Goal: Task Accomplishment & Management: Use online tool/utility

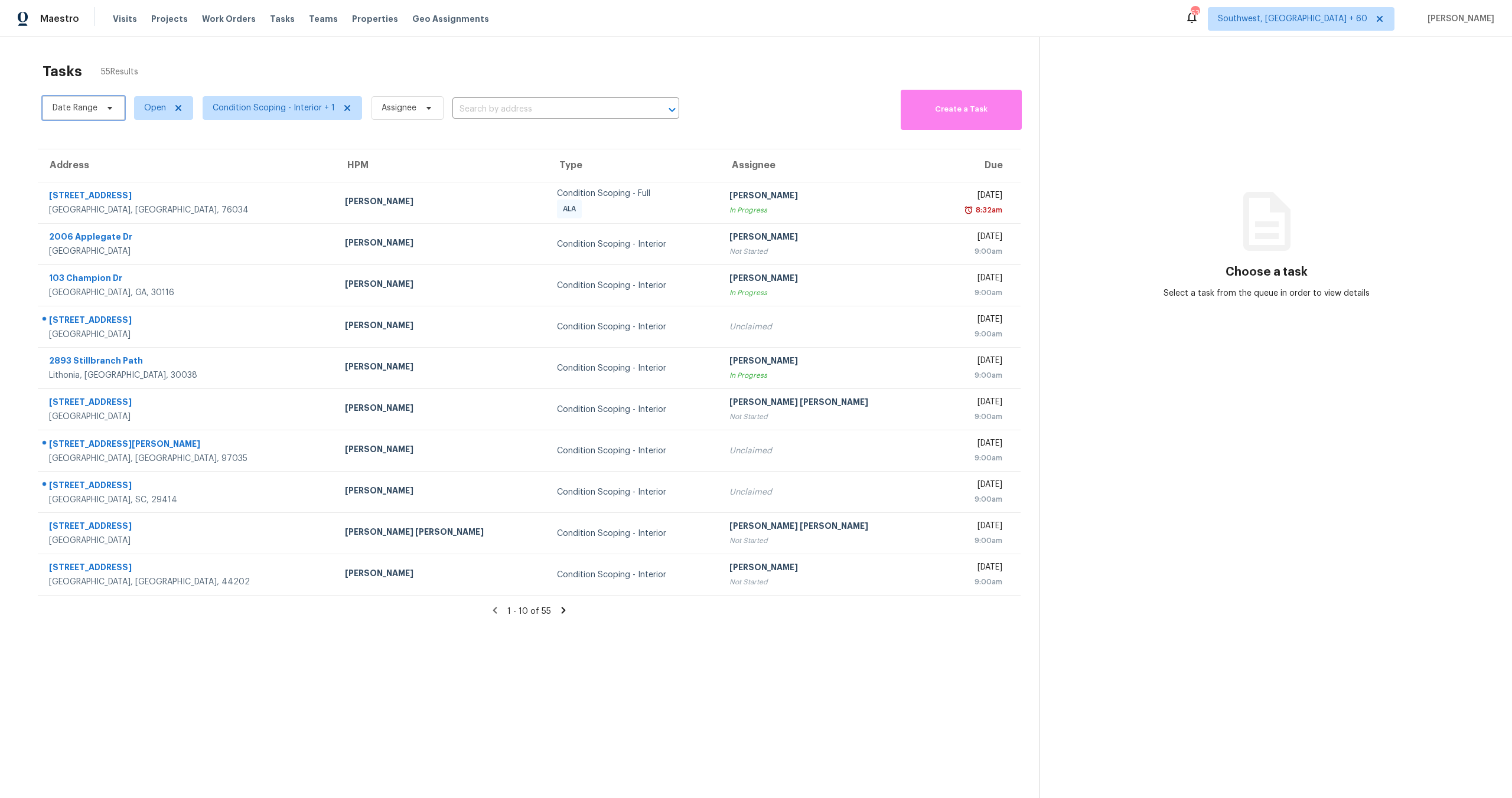
click at [100, 109] on span "Date Range" at bounding box center [84, 108] width 82 height 24
click at [117, 147] on input "text" at bounding box center [108, 147] width 117 height 24
select select "8"
select select "2025"
select select "9"
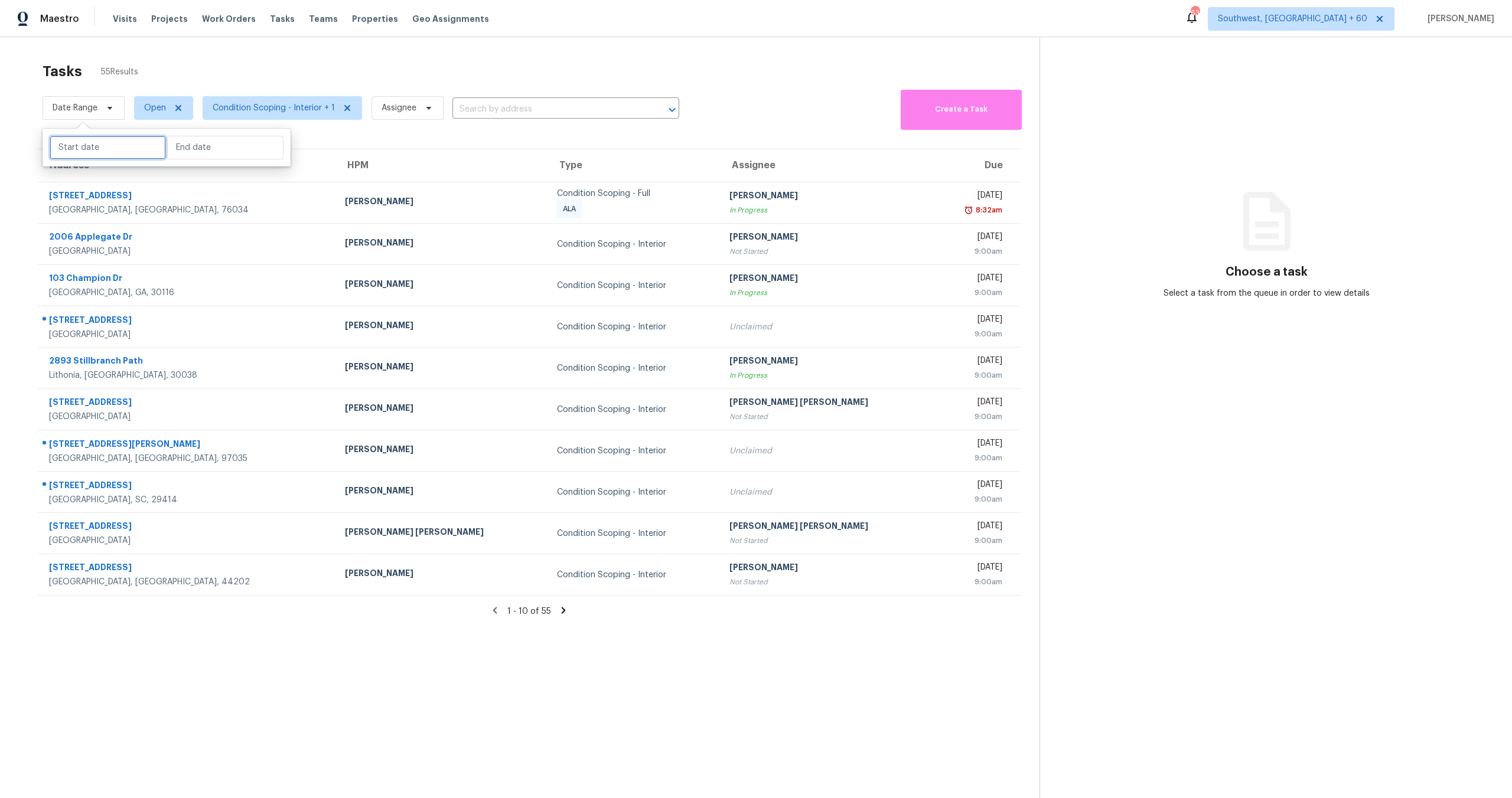
select select "2025"
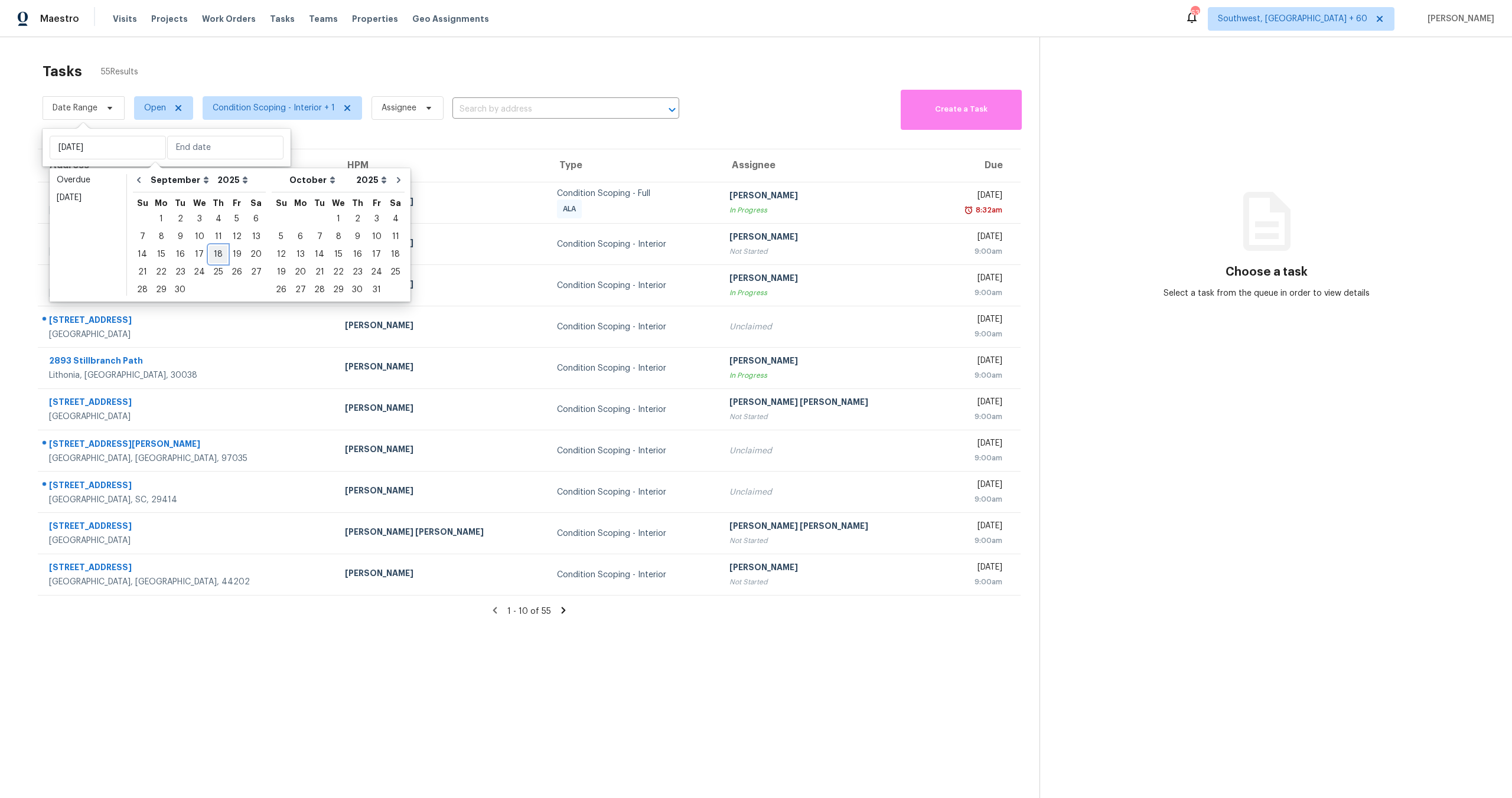
click at [216, 254] on div "18" at bounding box center [218, 255] width 18 height 17
type input "[DATE]"
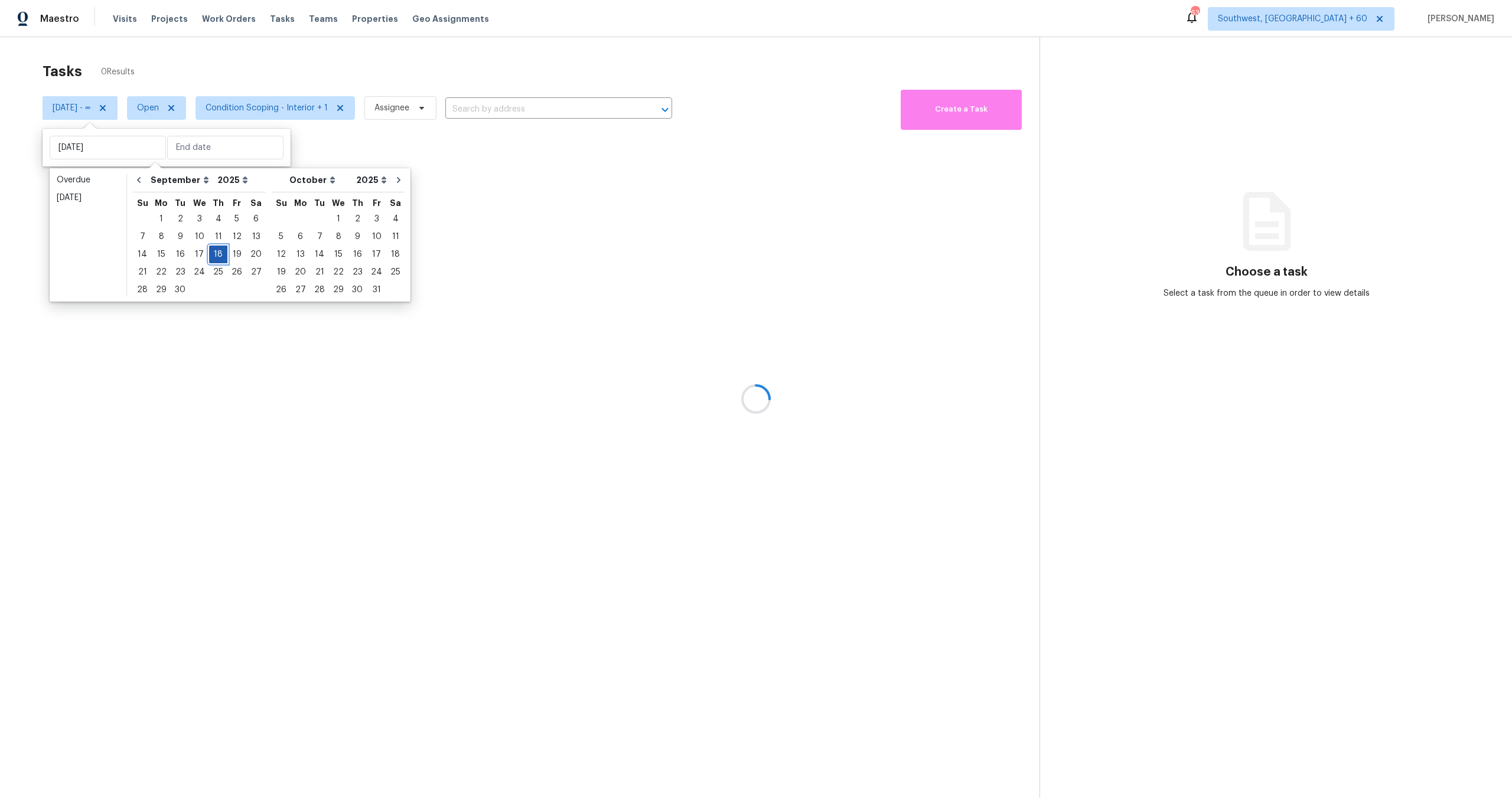
click at [216, 253] on div "18" at bounding box center [218, 255] width 18 height 17
type input "[DATE]"
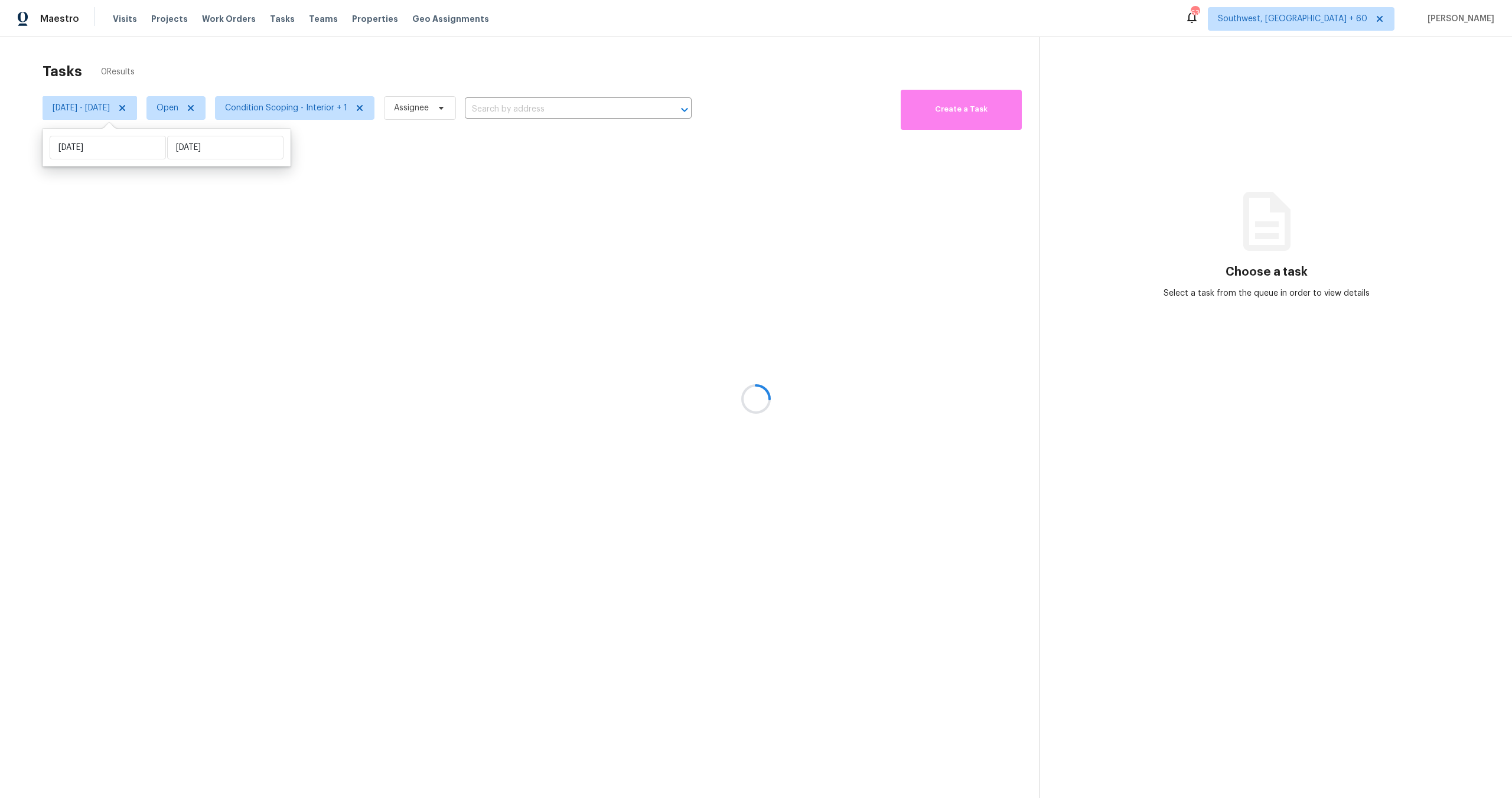
click at [251, 38] on div at bounding box center [756, 399] width 1512 height 798
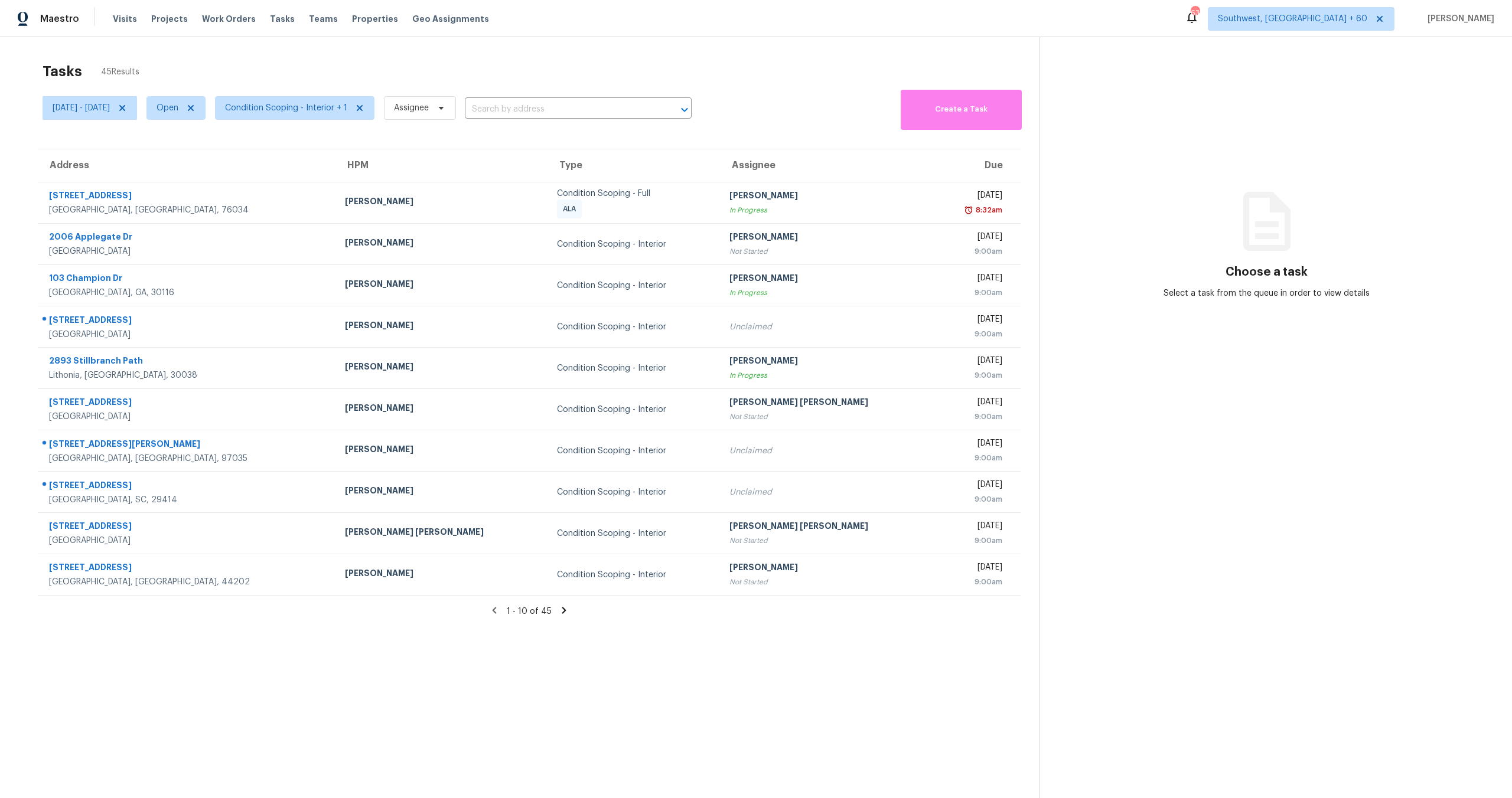
click at [247, 65] on div "Tasks 45 Results" at bounding box center [541, 71] width 997 height 31
click at [311, 114] on span "Condition Scoping - Interior + 1" at bounding box center [286, 108] width 122 height 12
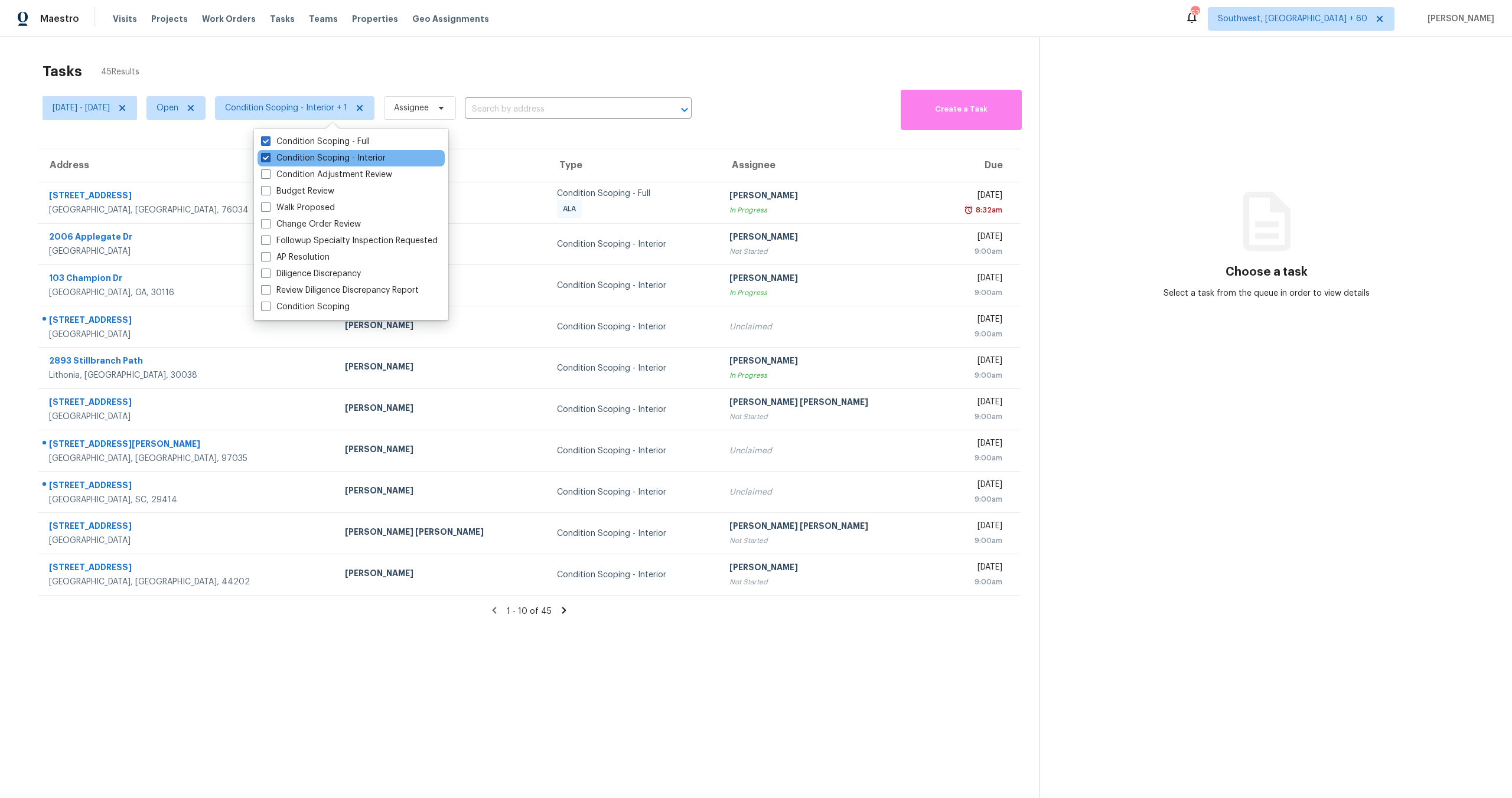
click at [321, 158] on label "Condition Scoping - Interior" at bounding box center [323, 158] width 124 height 12
click at [269, 158] on input "Condition Scoping - Interior" at bounding box center [265, 156] width 8 height 8
checkbox input "false"
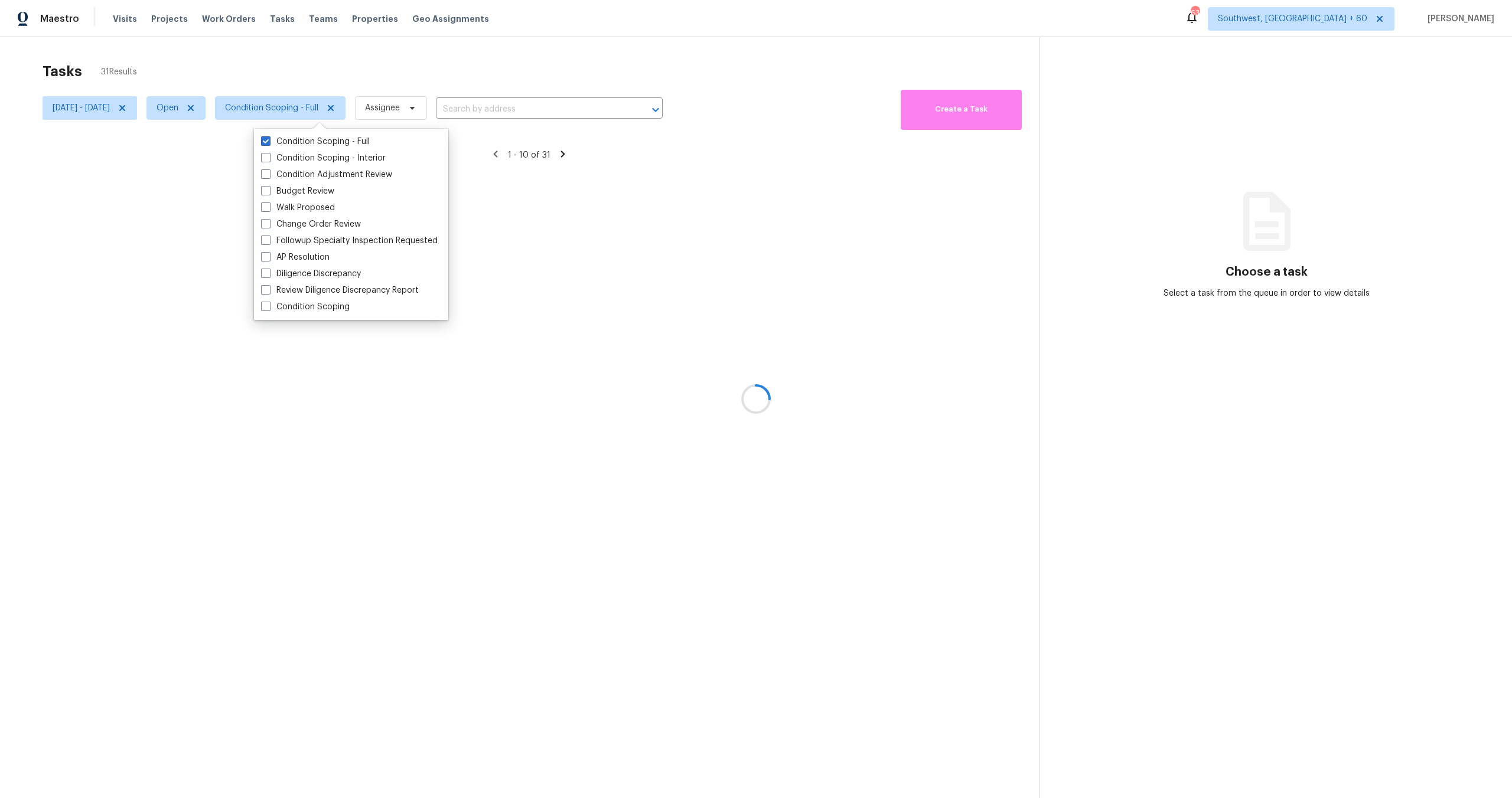
click at [328, 75] on div at bounding box center [756, 399] width 1512 height 798
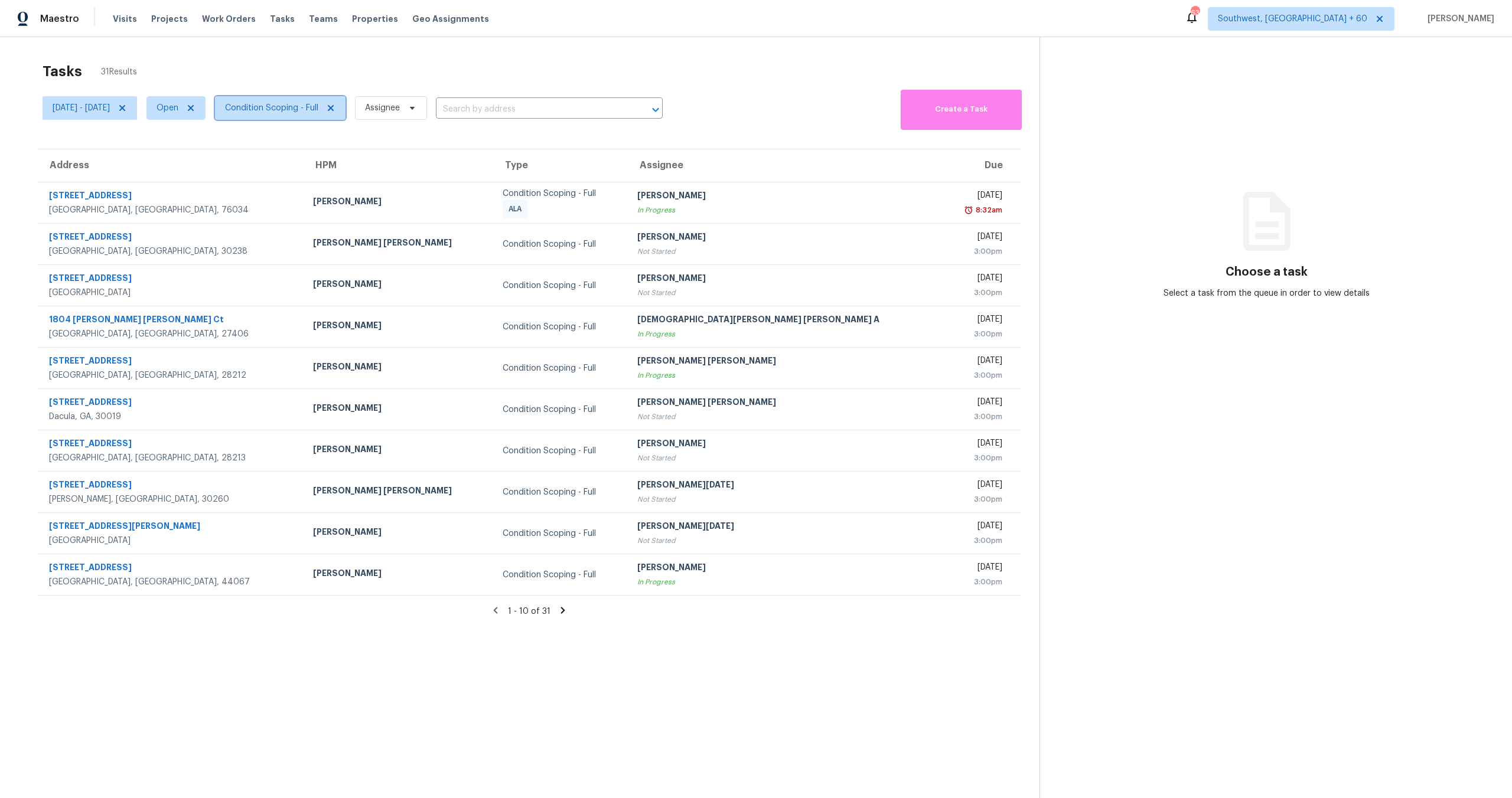
click at [304, 108] on span "Condition Scoping - Full" at bounding box center [272, 108] width 94 height 12
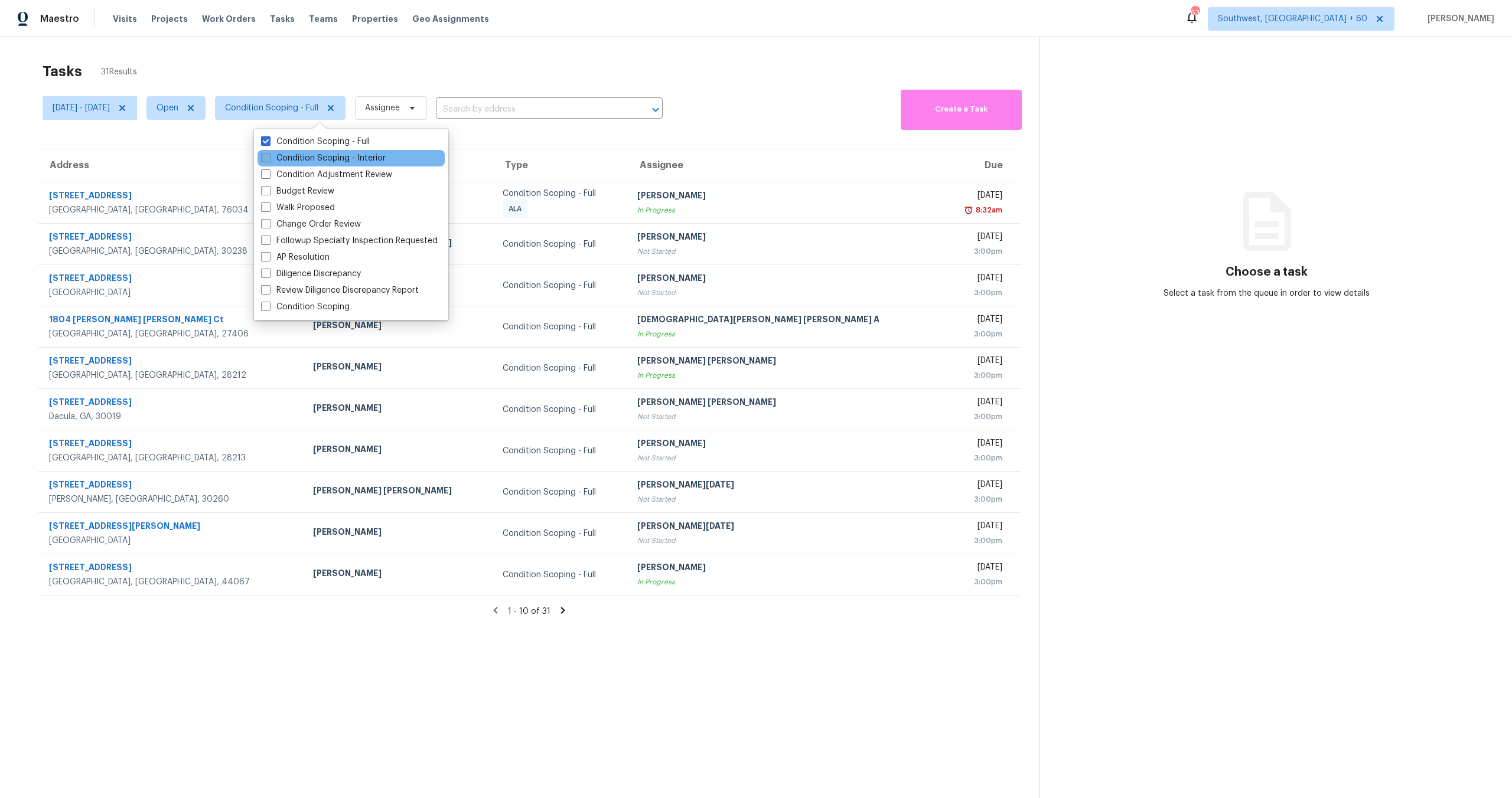
click at [300, 155] on label "Condition Scoping - Interior" at bounding box center [323, 158] width 124 height 12
click at [269, 155] on input "Condition Scoping - Interior" at bounding box center [265, 156] width 8 height 8
checkbox input "true"
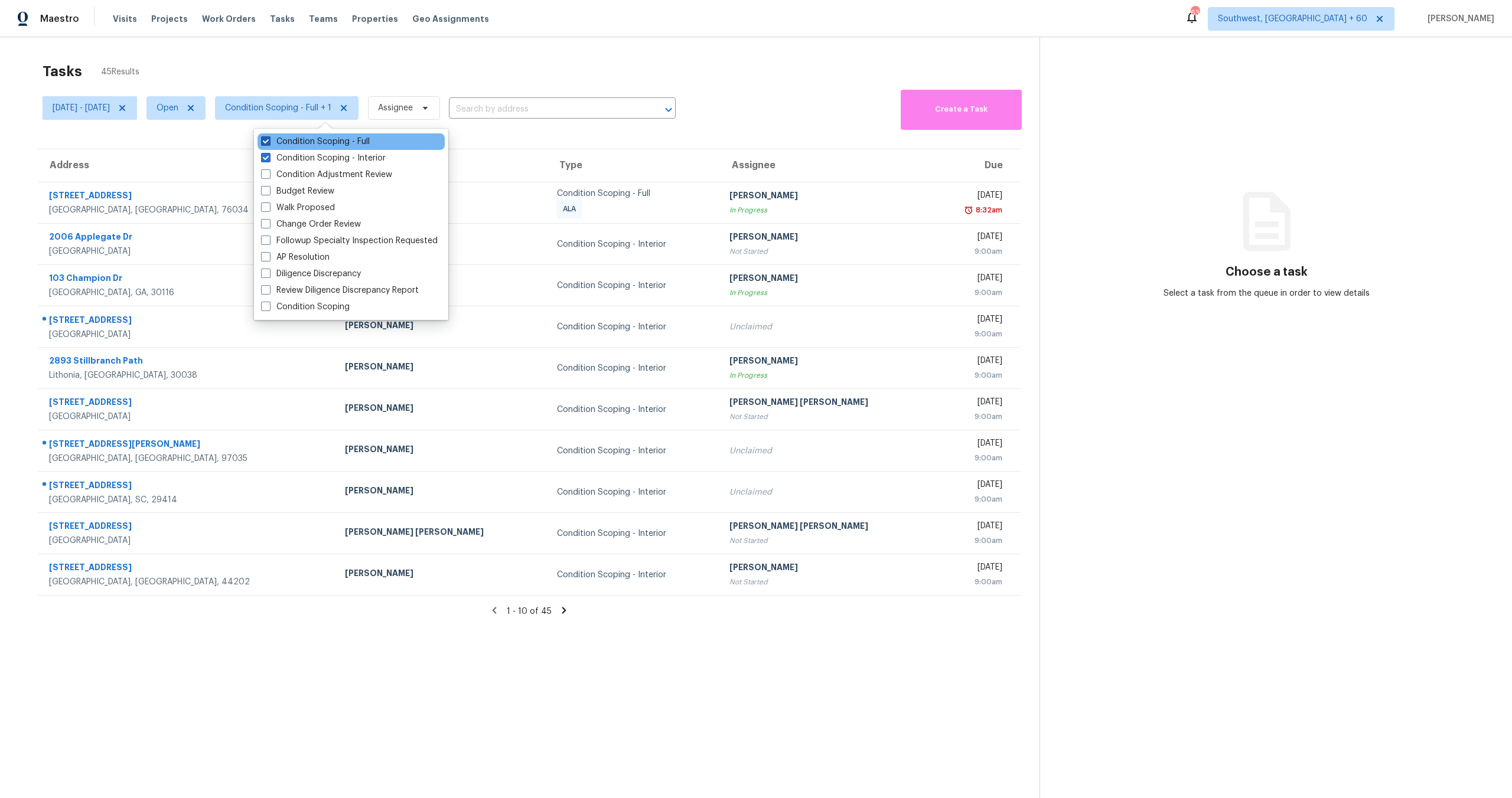
click at [303, 140] on label "Condition Scoping - Full" at bounding box center [316, 141] width 109 height 12
click at [269, 140] on input "Condition Scoping - Full" at bounding box center [265, 139] width 8 height 8
checkbox input "false"
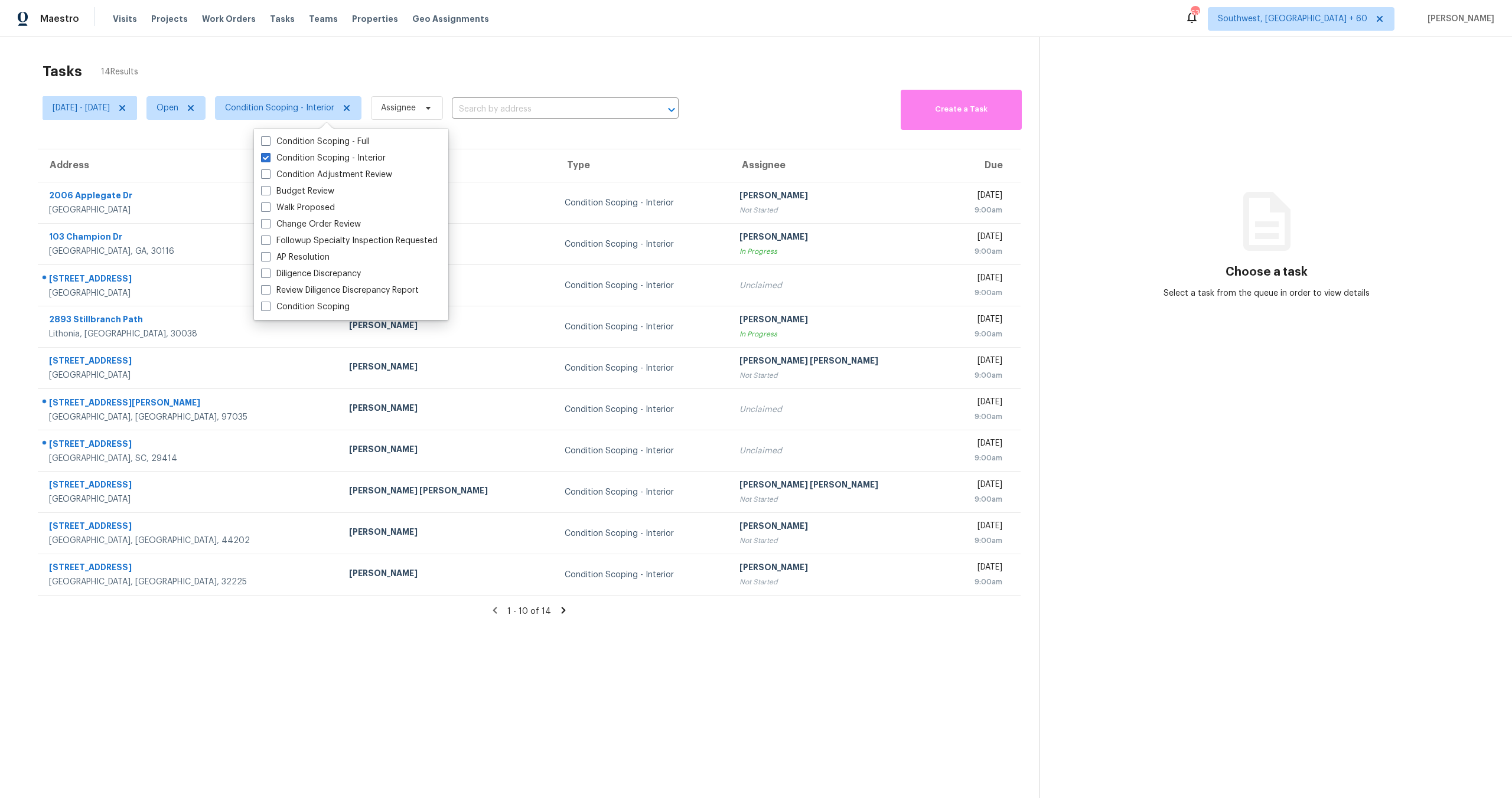
click at [311, 64] on div "Tasks 14 Results" at bounding box center [541, 71] width 997 height 31
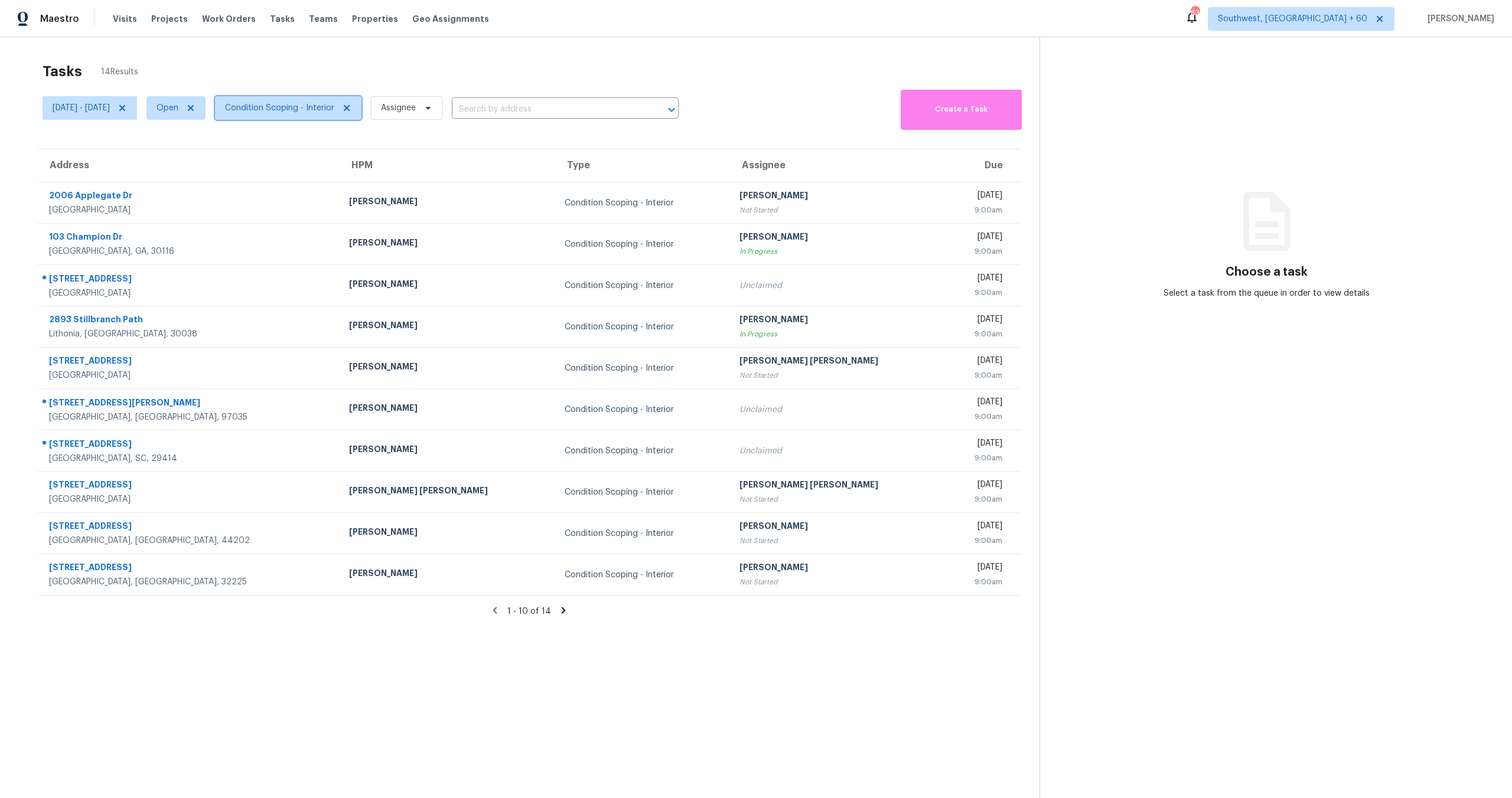
click at [281, 114] on span "Condition Scoping - Interior" at bounding box center [288, 108] width 147 height 24
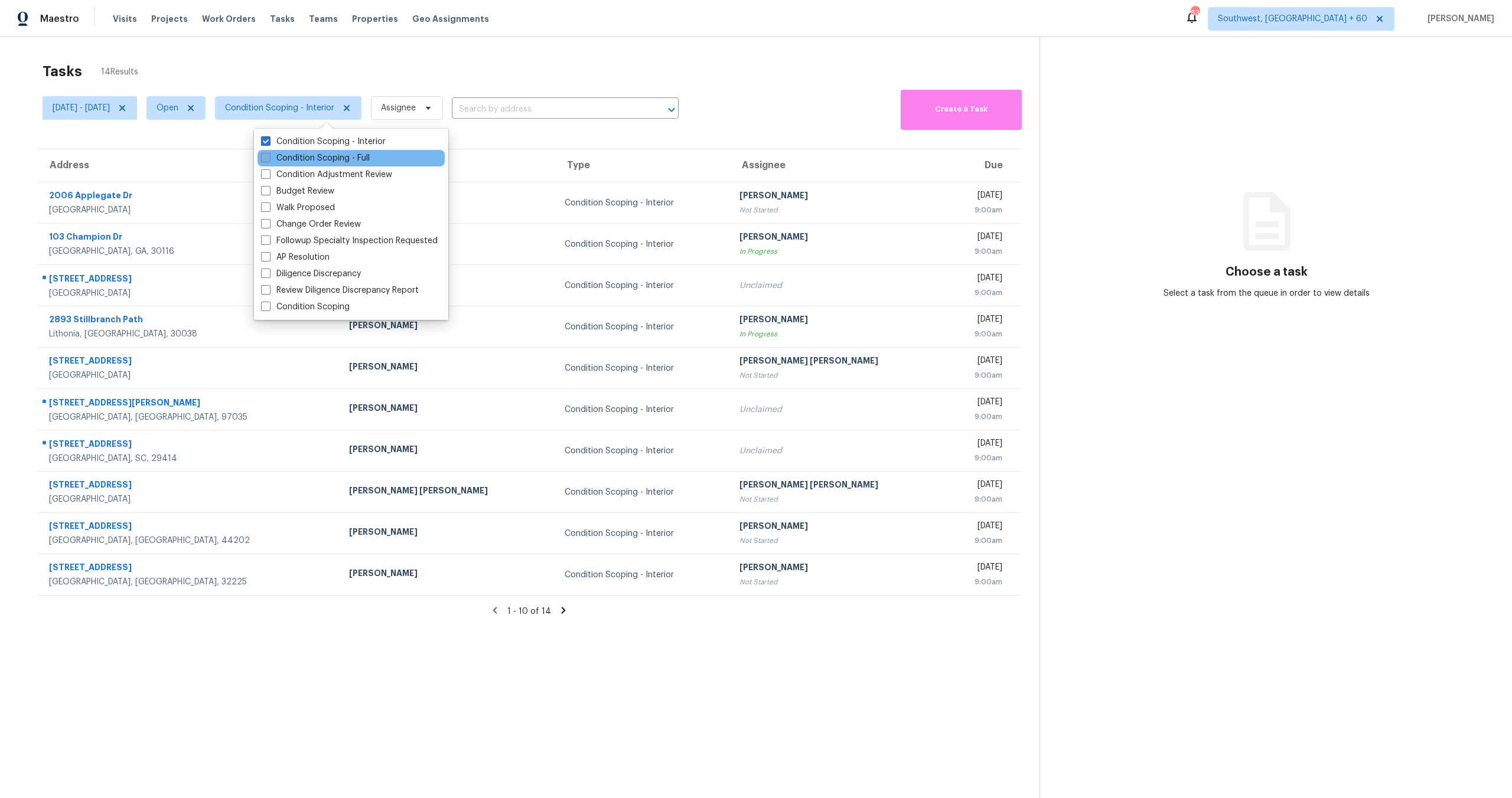
click at [302, 155] on label "Condition Scoping - Full" at bounding box center [316, 158] width 109 height 12
click at [269, 155] on input "Condition Scoping - Full" at bounding box center [265, 156] width 8 height 8
checkbox input "true"
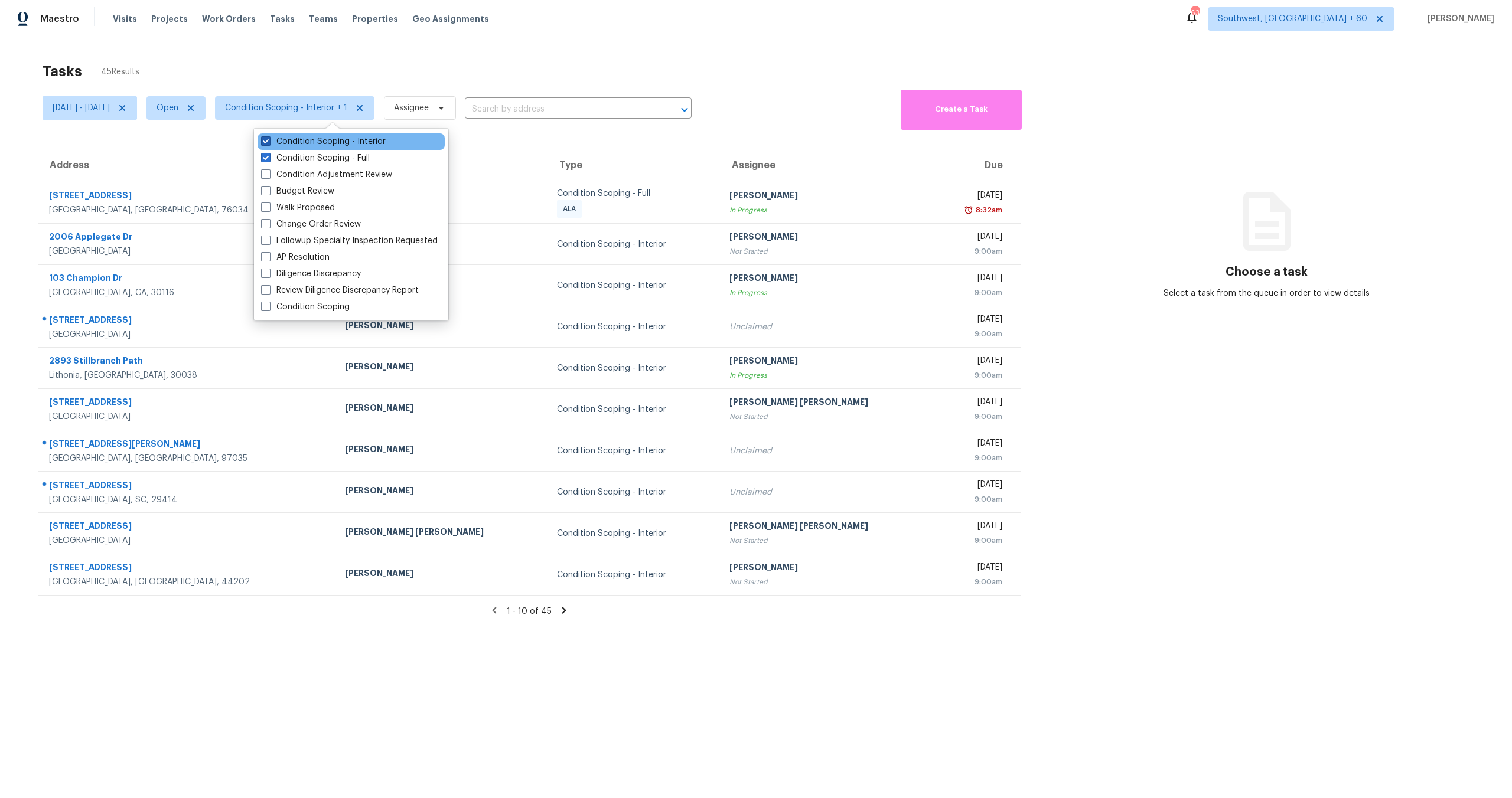
click at [303, 136] on label "Condition Scoping - Interior" at bounding box center [323, 141] width 124 height 12
click at [269, 136] on input "Condition Scoping - Interior" at bounding box center [265, 139] width 8 height 8
checkbox input "false"
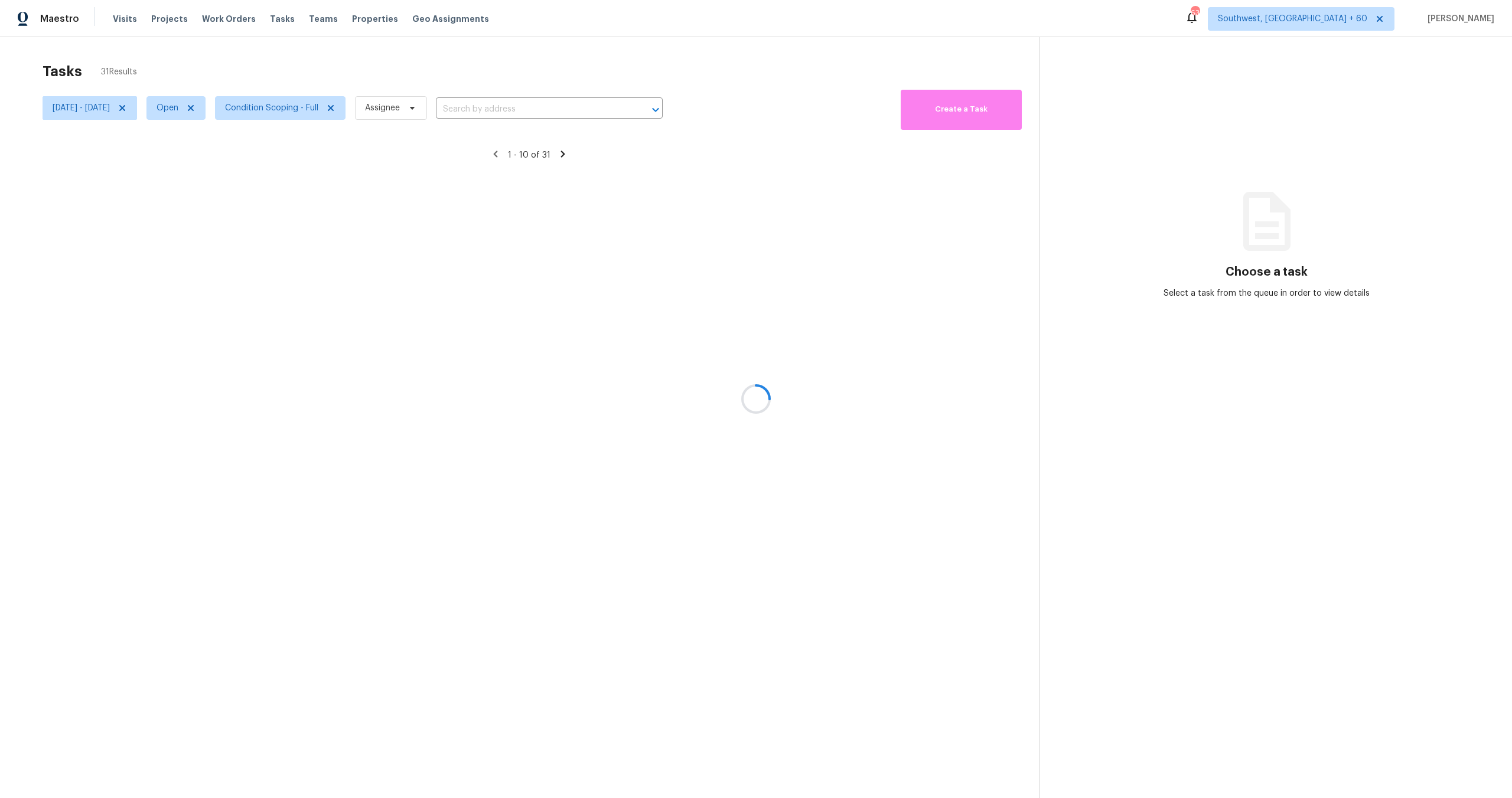
click at [321, 54] on div at bounding box center [756, 399] width 1512 height 798
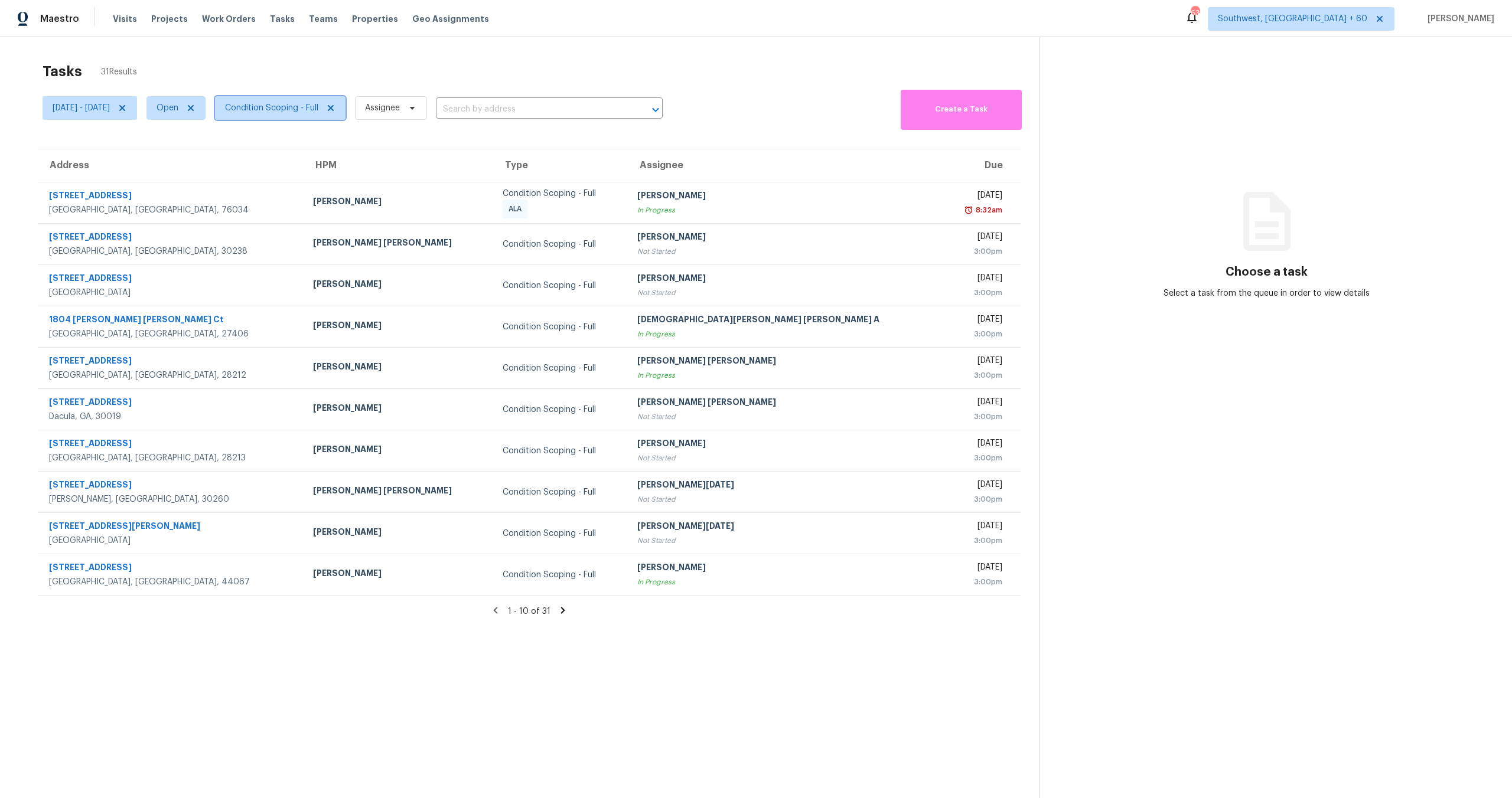
click at [293, 110] on span "Condition Scoping - Full" at bounding box center [272, 108] width 94 height 12
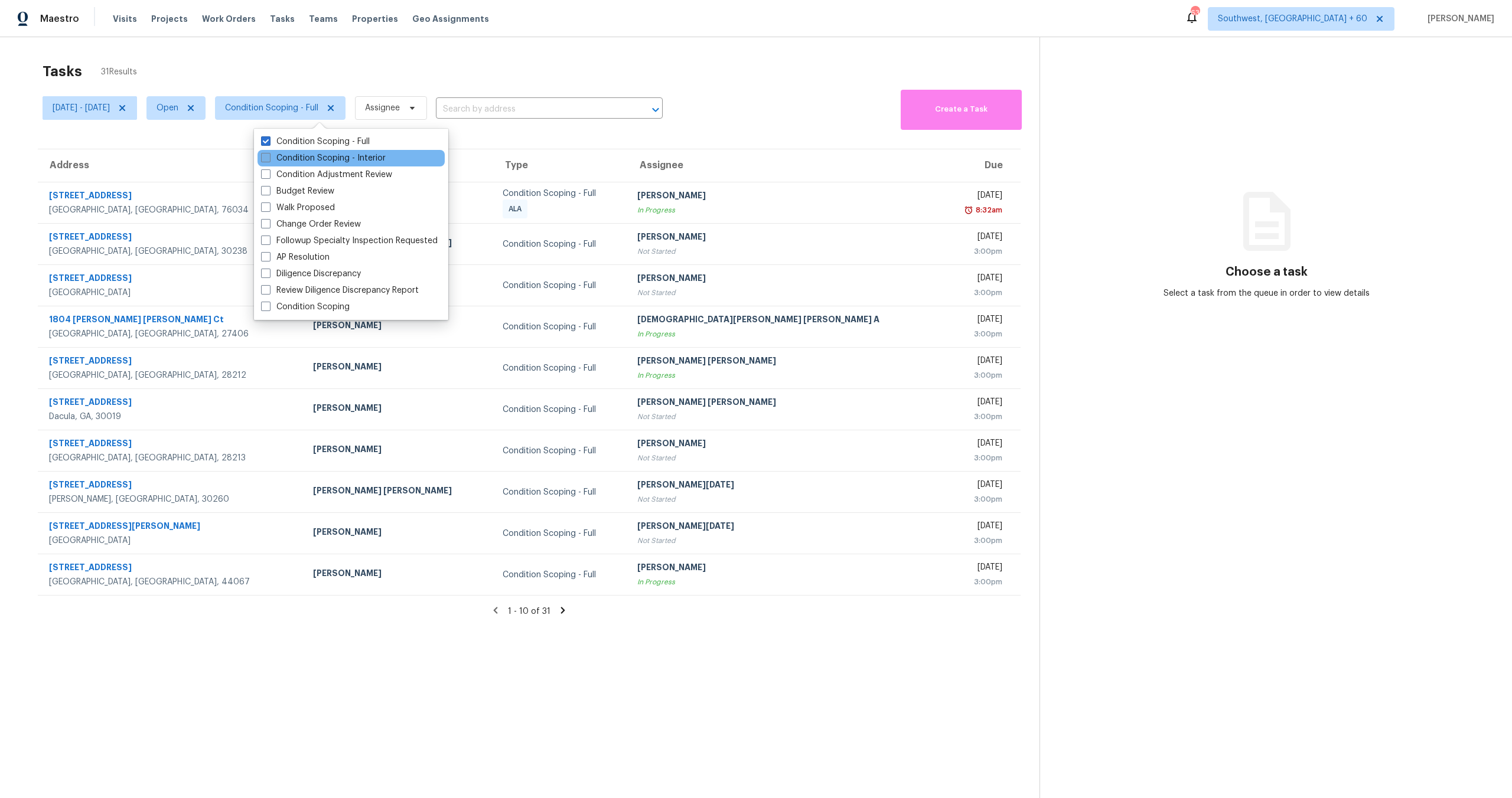
click at [304, 157] on label "Condition Scoping - Interior" at bounding box center [323, 158] width 124 height 12
click at [269, 157] on input "Condition Scoping - Interior" at bounding box center [265, 156] width 8 height 8
checkbox input "true"
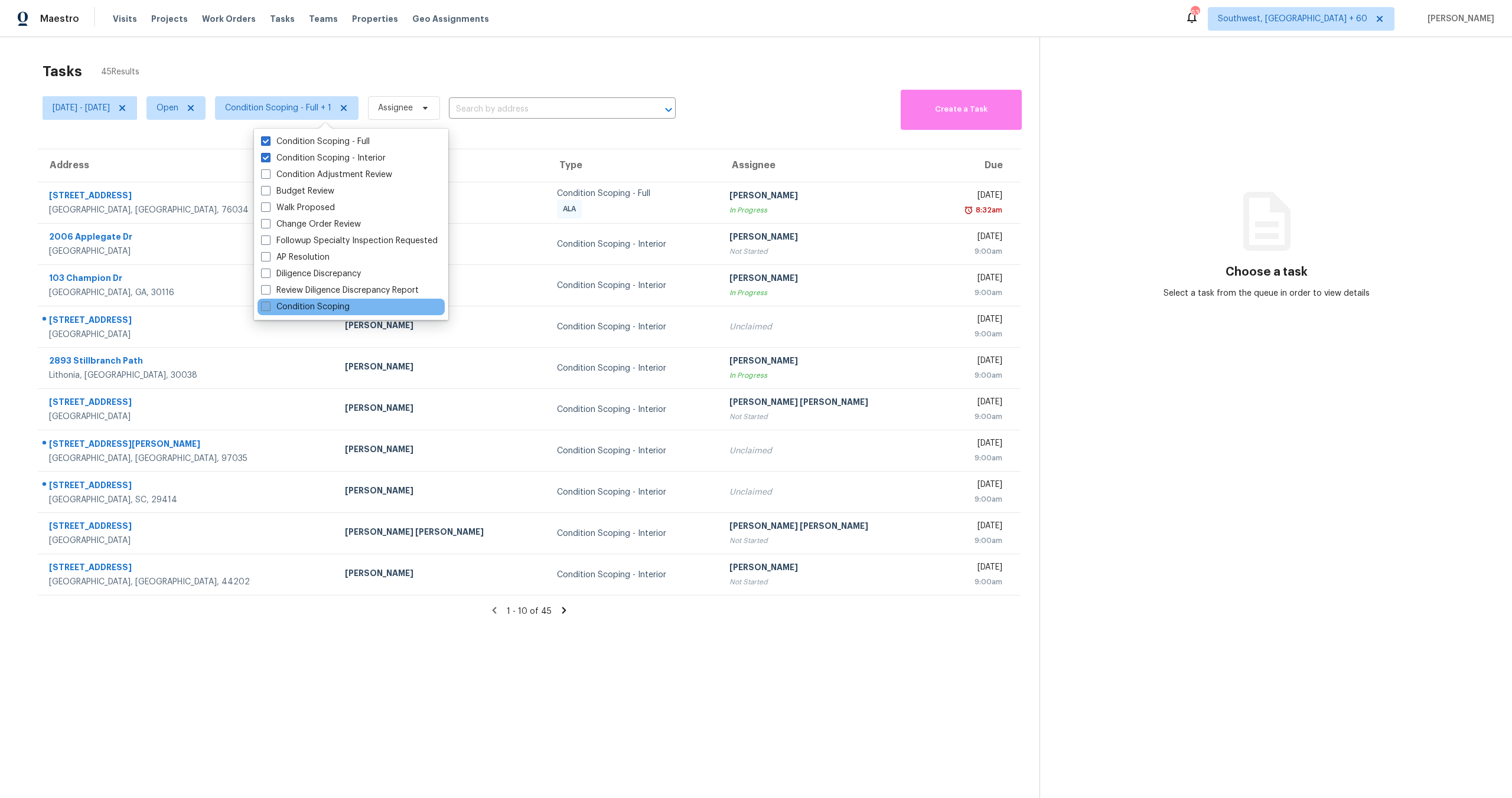
click at [295, 307] on label "Condition Scoping" at bounding box center [305, 306] width 89 height 12
click at [269, 307] on input "Condition Scoping" at bounding box center [265, 304] width 8 height 8
checkbox input "true"
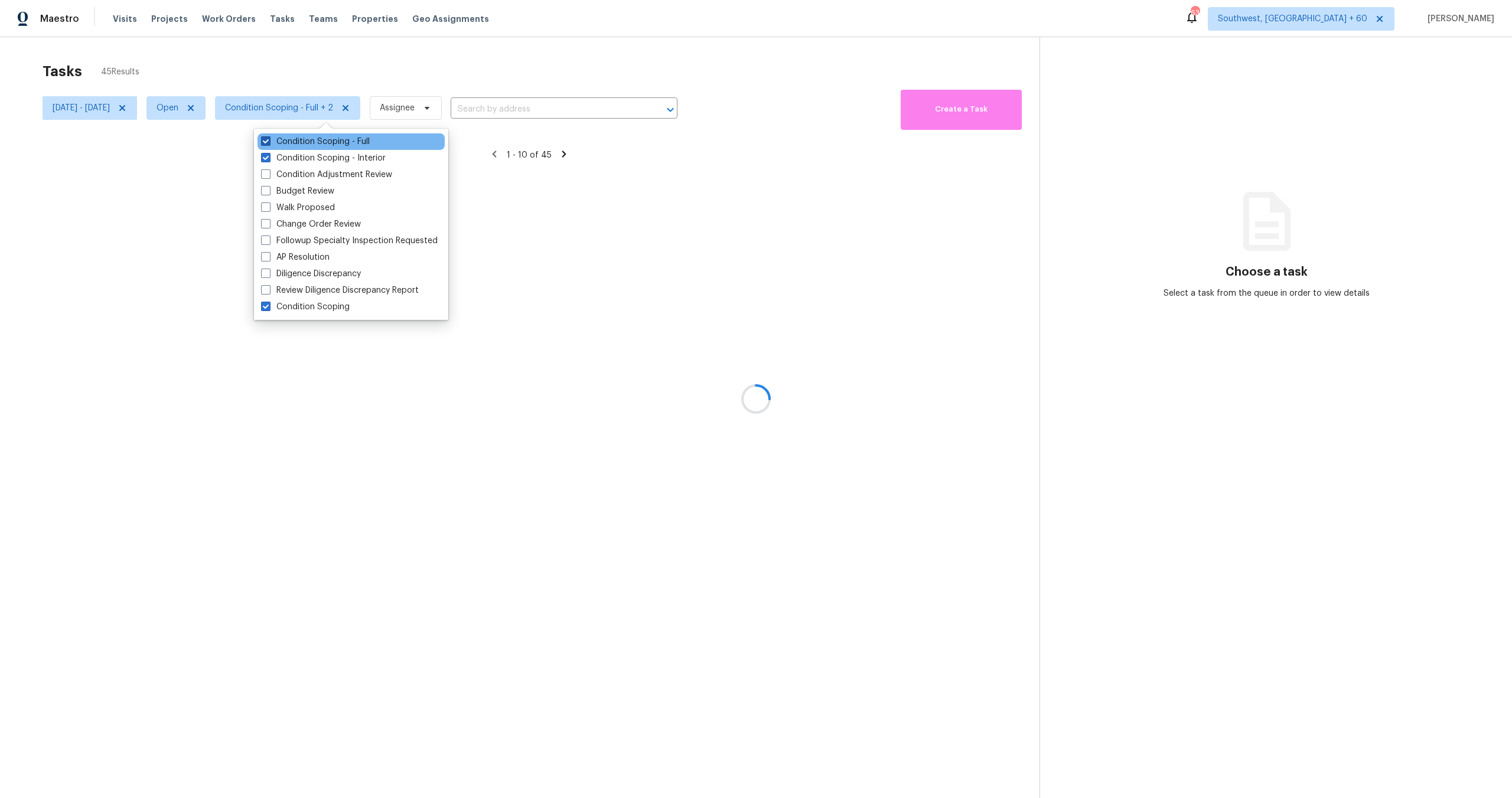
click at [295, 145] on label "Condition Scoping - Full" at bounding box center [316, 141] width 109 height 12
click at [269, 143] on input "Condition Scoping - Full" at bounding box center [265, 139] width 8 height 8
checkbox input "false"
click at [295, 156] on label "Condition Scoping - Interior" at bounding box center [323, 158] width 124 height 12
click at [269, 156] on input "Condition Scoping - Interior" at bounding box center [265, 156] width 8 height 8
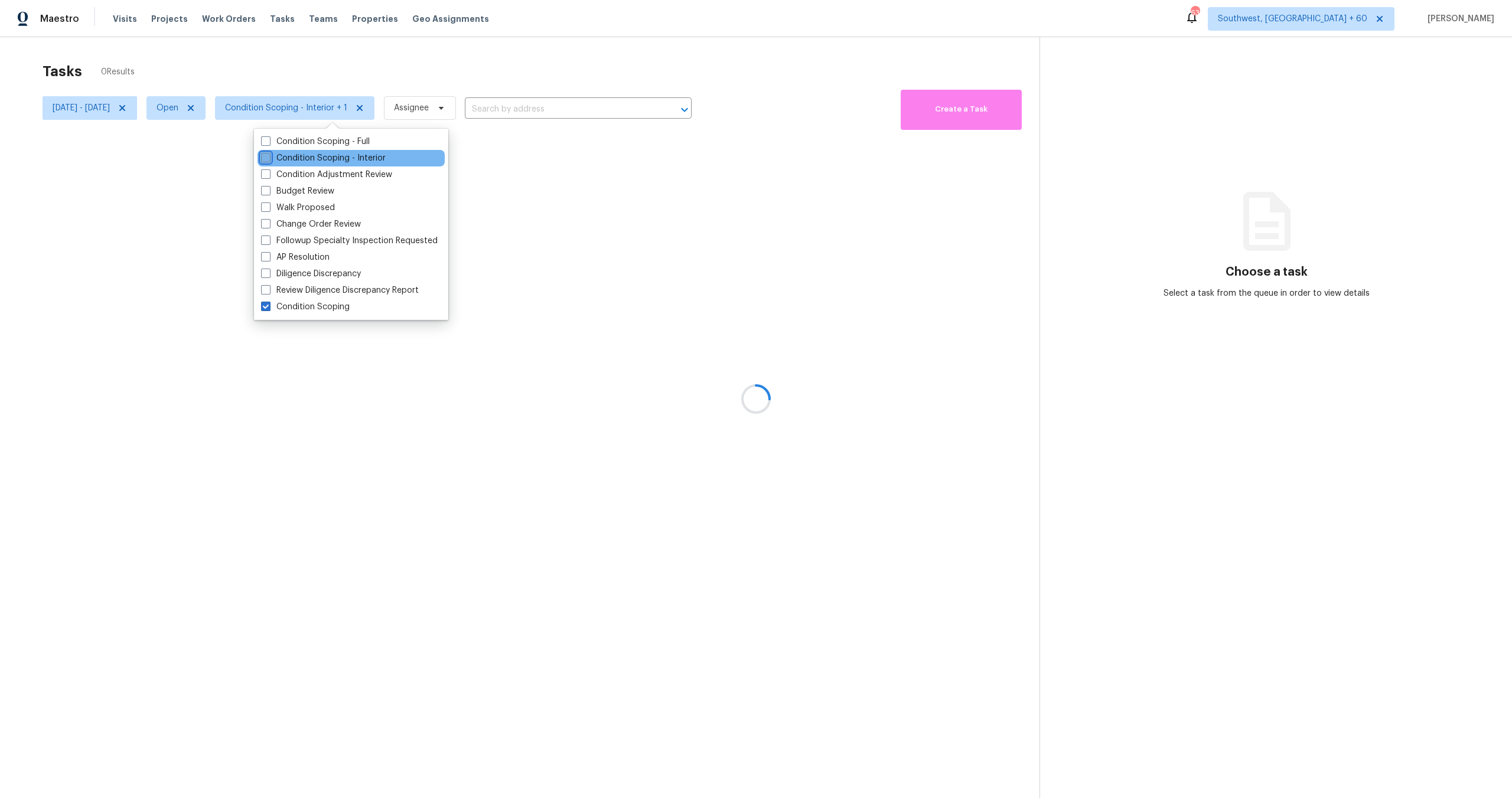
checkbox input "false"
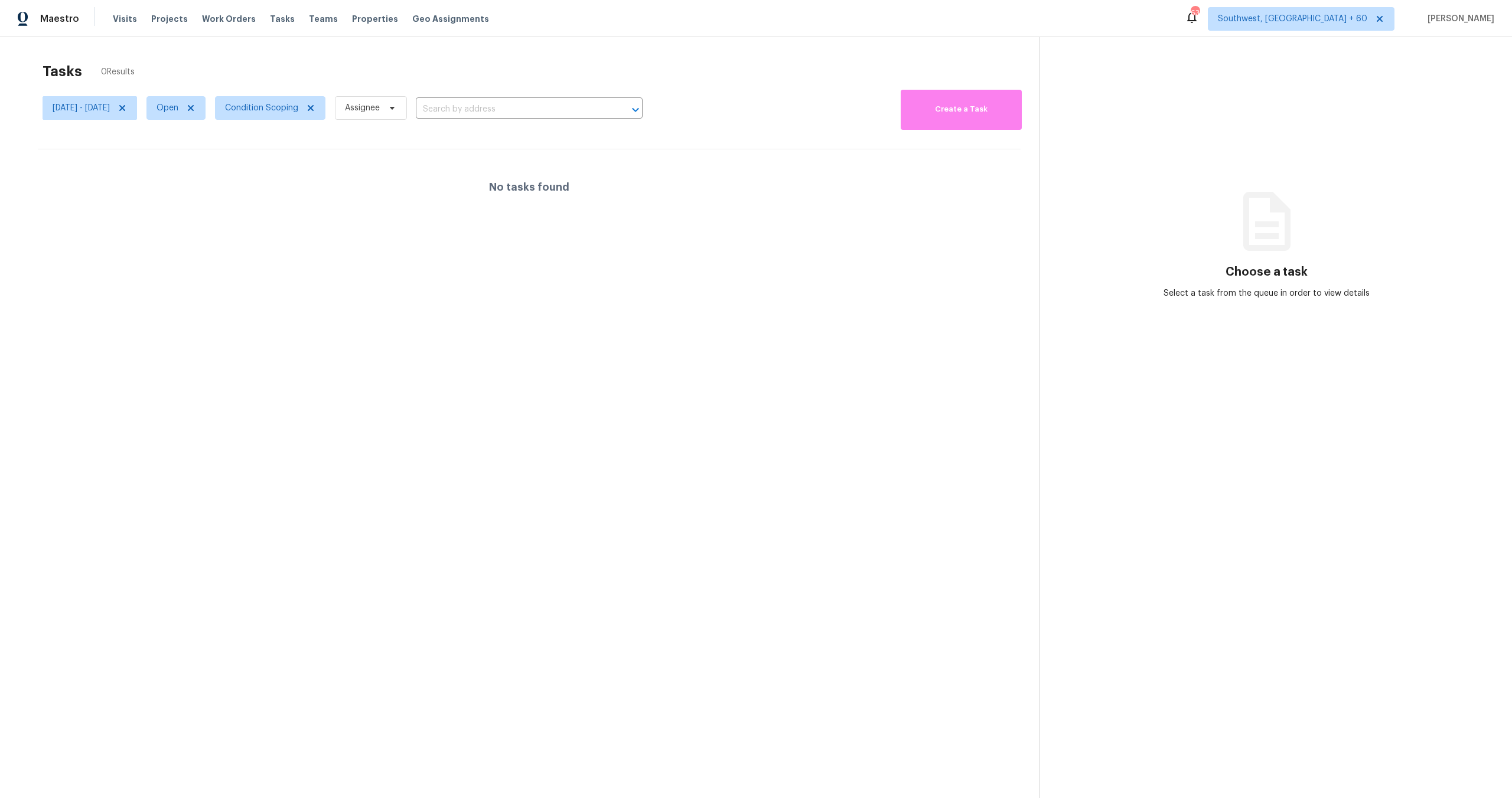
click at [307, 71] on div "Tasks 0 Results" at bounding box center [541, 71] width 997 height 31
click at [296, 109] on span "Condition Scoping" at bounding box center [261, 108] width 73 height 12
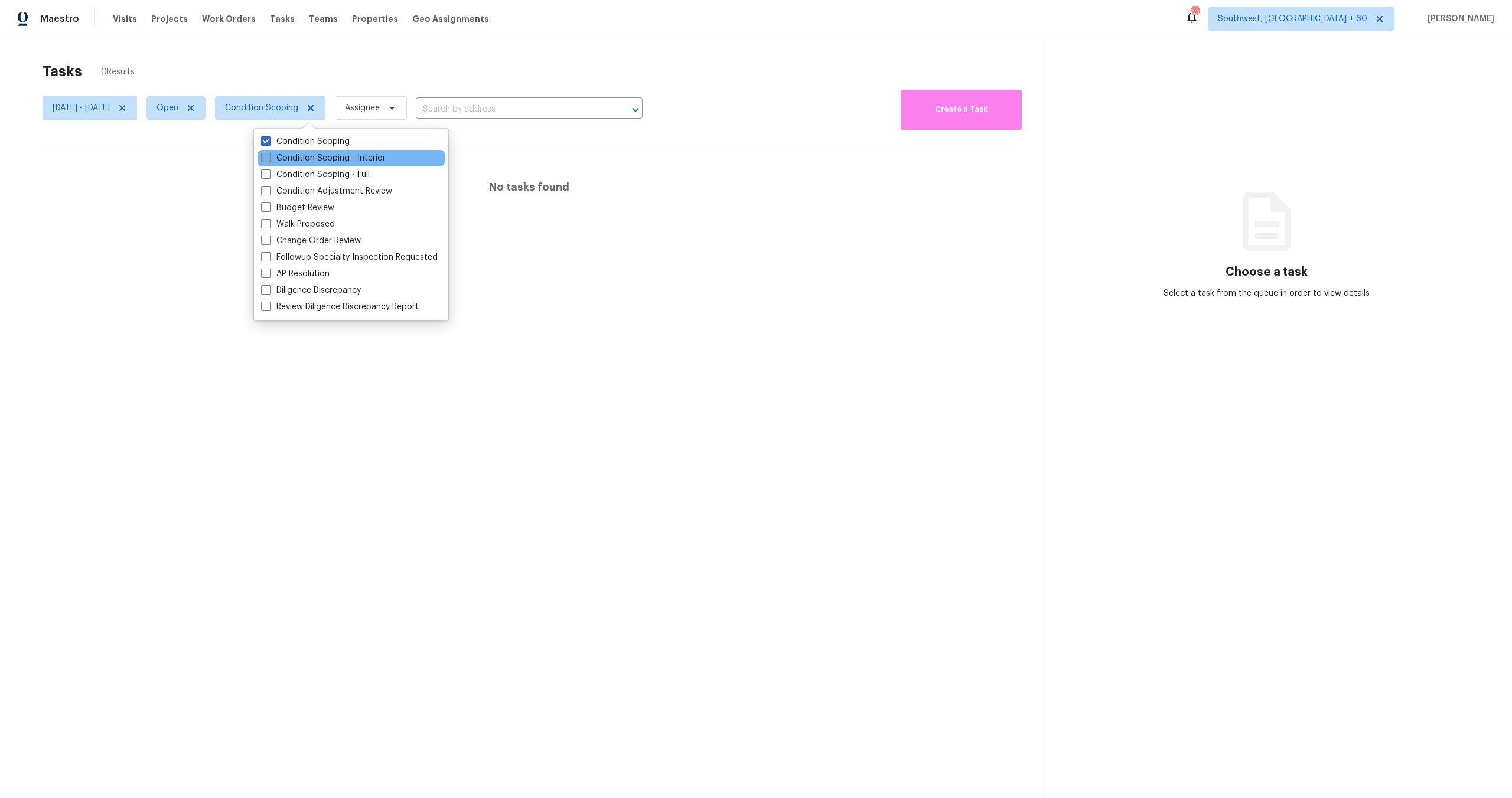
click at [297, 158] on label "Condition Scoping - Interior" at bounding box center [323, 158] width 124 height 12
click at [269, 158] on input "Condition Scoping - Interior" at bounding box center [265, 156] width 8 height 8
checkbox input "true"
click at [297, 180] on label "Condition Scoping - Full" at bounding box center [316, 175] width 109 height 12
click at [269, 177] on input "Condition Scoping - Full" at bounding box center [265, 172] width 8 height 8
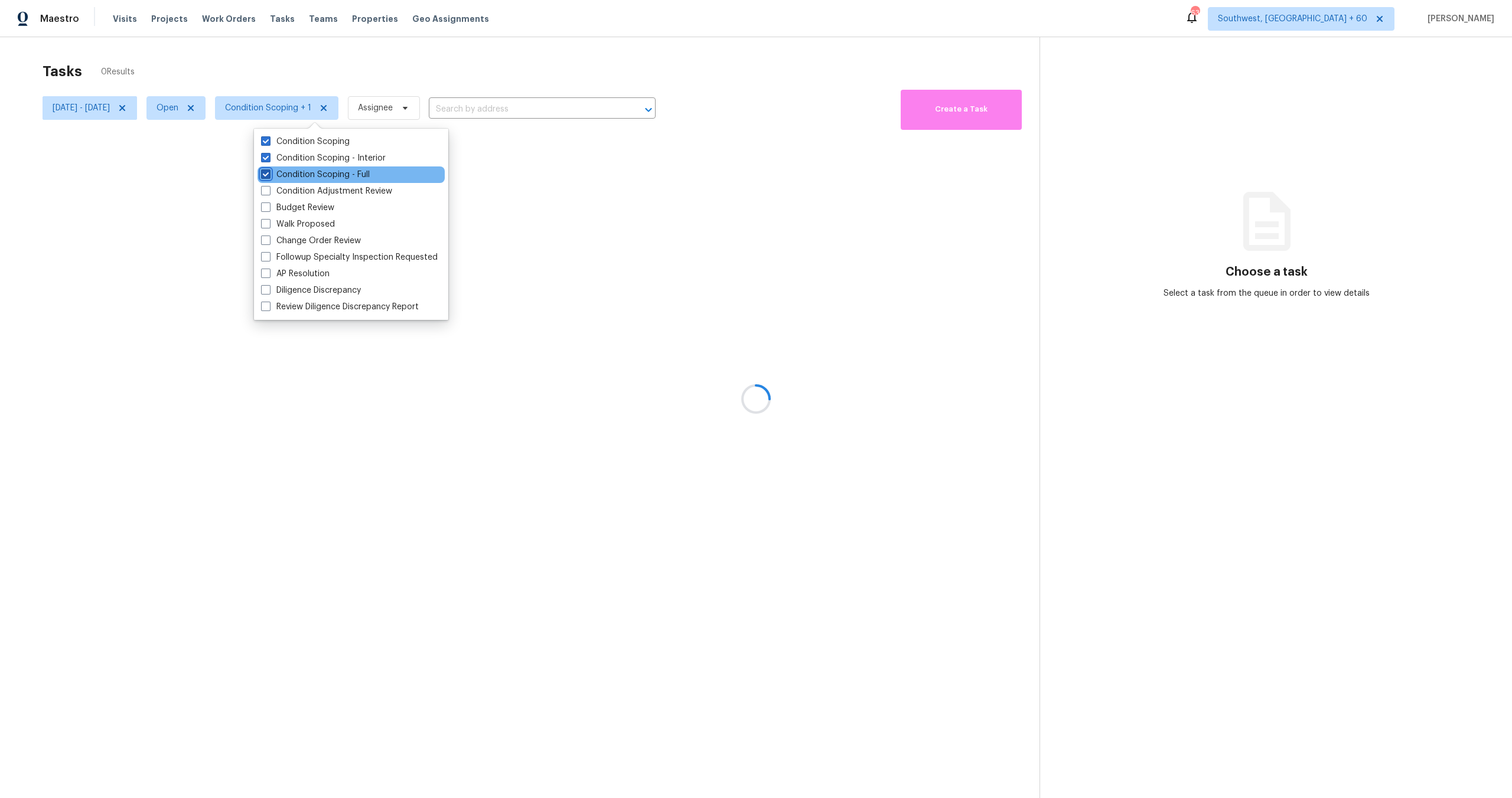
checkbox input "true"
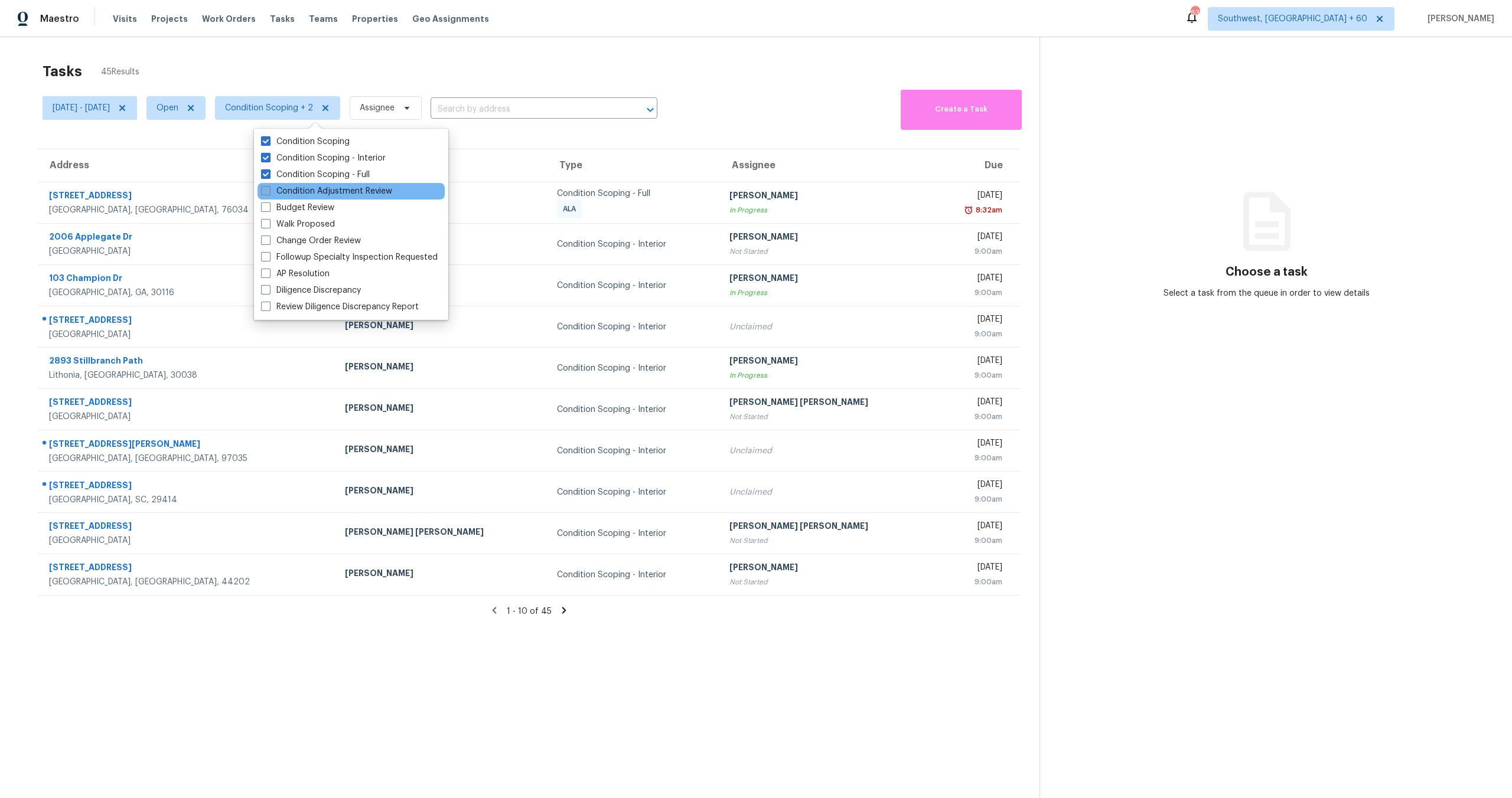
click at [288, 189] on label "Condition Adjustment Review" at bounding box center [327, 191] width 131 height 12
click at [269, 189] on input "Condition Adjustment Review" at bounding box center [265, 189] width 8 height 8
checkbox input "true"
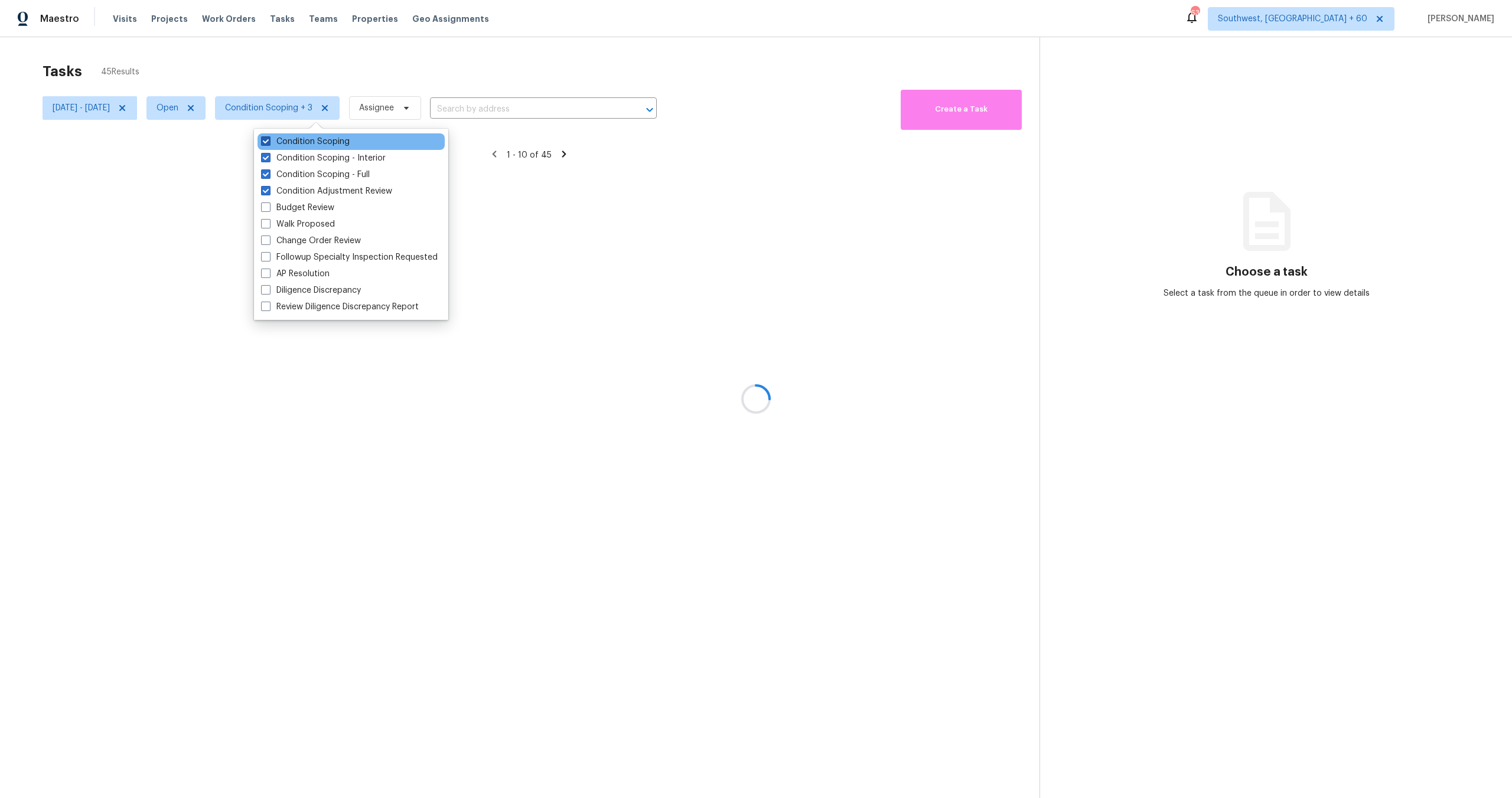
click at [291, 140] on label "Condition Scoping" at bounding box center [305, 141] width 89 height 12
click at [269, 140] on input "Condition Scoping" at bounding box center [265, 139] width 8 height 8
checkbox input "false"
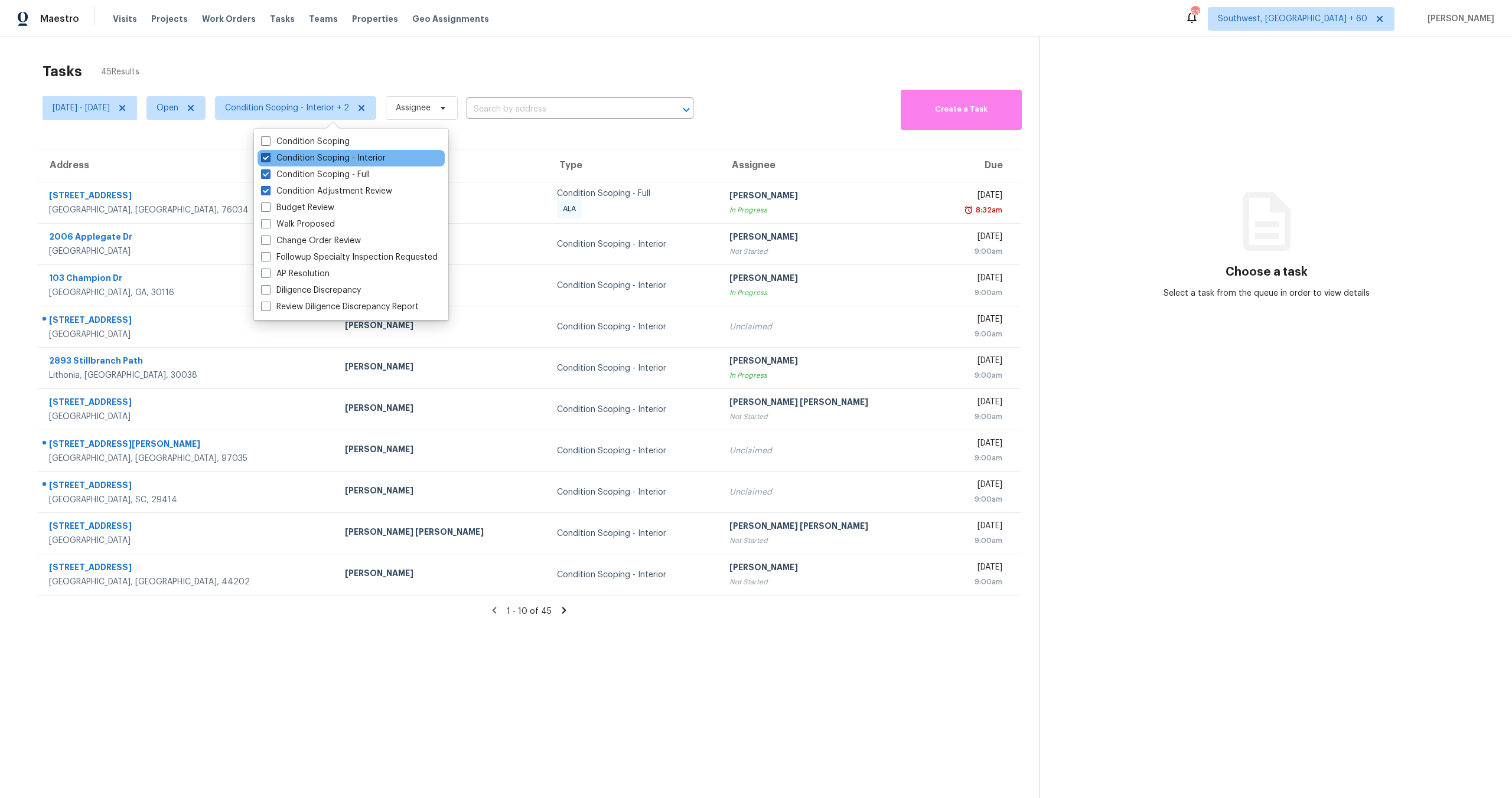
click at [297, 155] on label "Condition Scoping - Interior" at bounding box center [323, 158] width 124 height 12
click at [269, 155] on input "Condition Scoping - Interior" at bounding box center [265, 156] width 8 height 8
checkbox input "false"
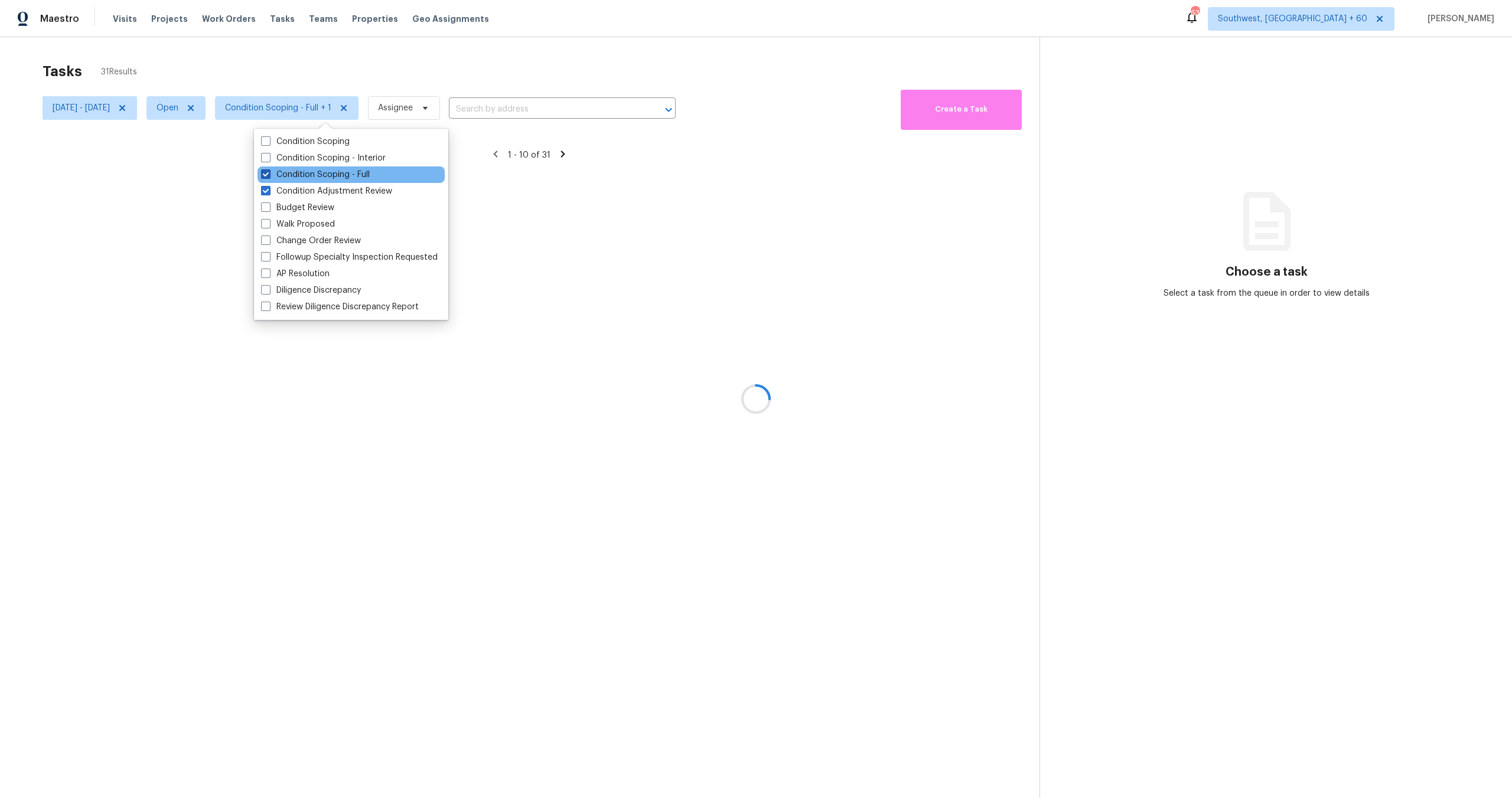
click at [297, 169] on label "Condition Scoping - Full" at bounding box center [316, 175] width 109 height 12
click at [269, 169] on input "Condition Scoping - Full" at bounding box center [265, 172] width 8 height 8
checkbox input "false"
click at [300, 157] on label "Condition Scoping - Interior" at bounding box center [323, 158] width 124 height 12
click at [269, 157] on input "Condition Scoping - Interior" at bounding box center [265, 156] width 8 height 8
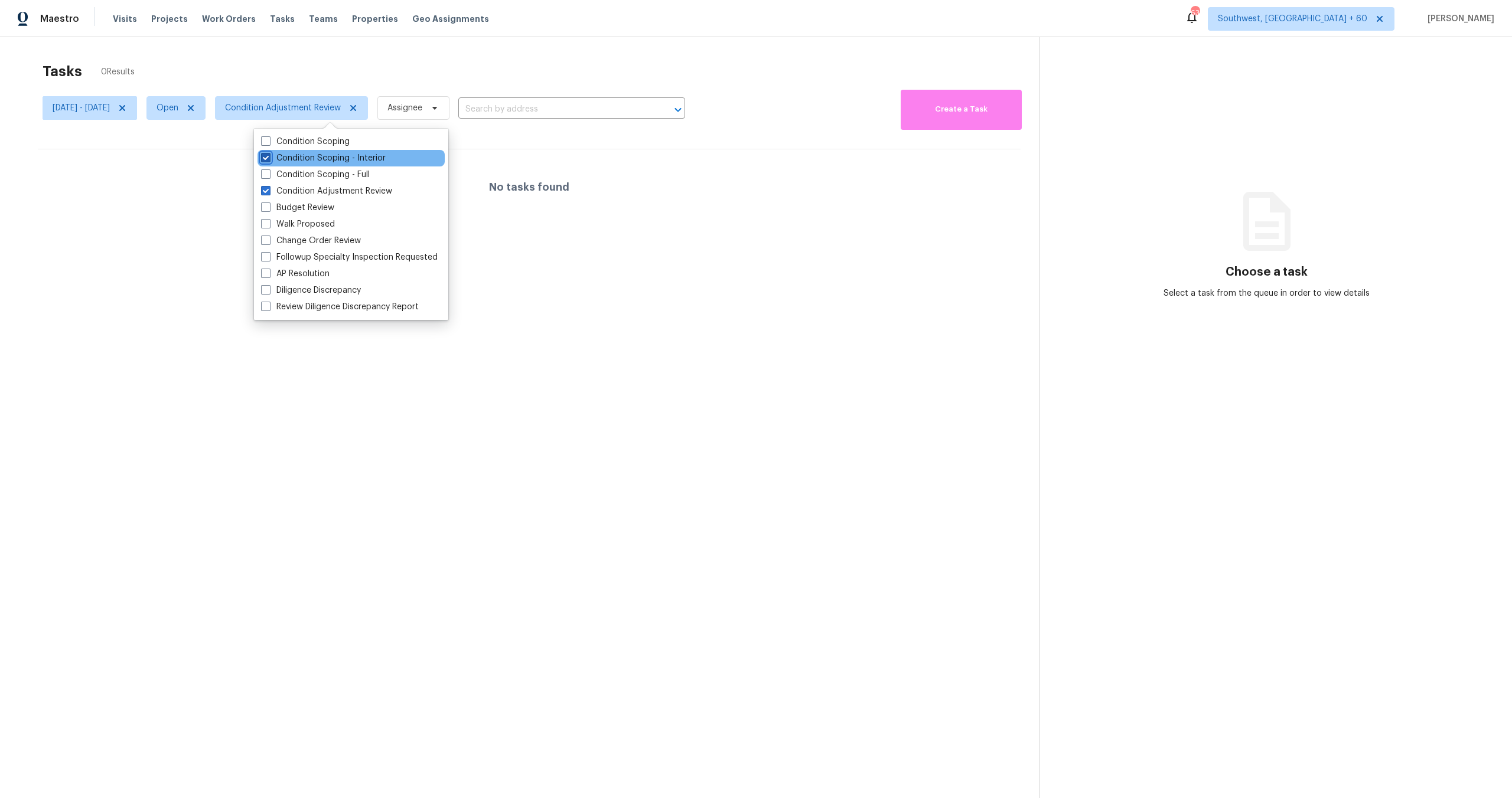
checkbox input "true"
click at [300, 169] on label "Condition Scoping - Full" at bounding box center [316, 175] width 109 height 12
click at [269, 169] on input "Condition Scoping - Full" at bounding box center [265, 172] width 8 height 8
checkbox input "true"
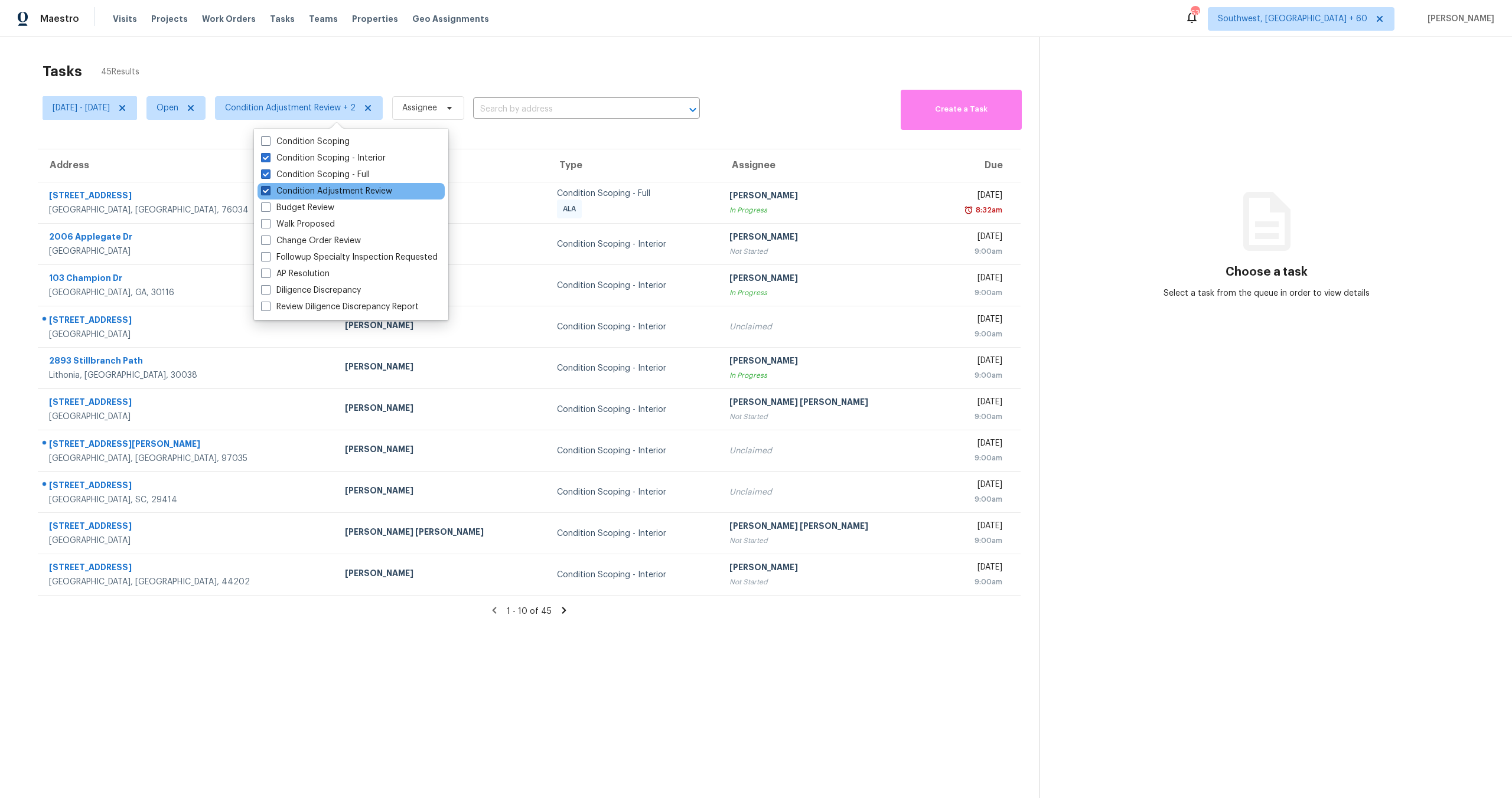
click at [300, 189] on label "Condition Adjustment Review" at bounding box center [327, 191] width 131 height 12
click at [269, 189] on input "Condition Adjustment Review" at bounding box center [265, 189] width 8 height 8
checkbox input "false"
click at [383, 57] on div "Tasks 45 Results" at bounding box center [541, 71] width 997 height 31
